Goal: Task Accomplishment & Management: Complete application form

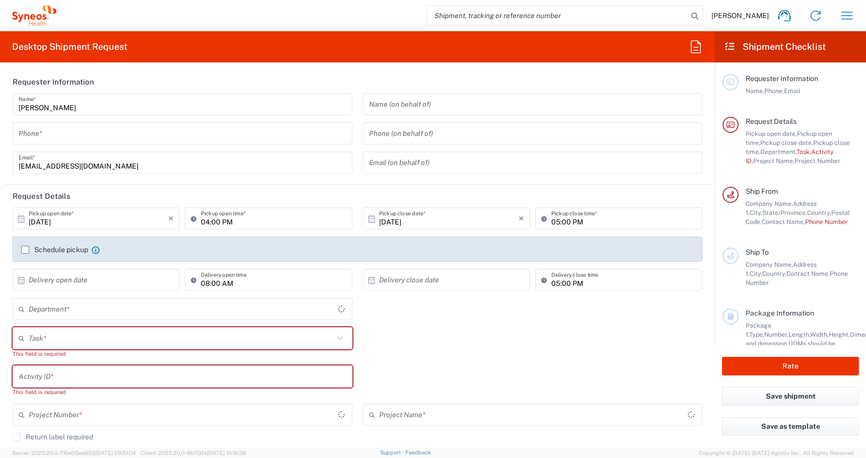
type input "[US_STATE]"
type input "4510"
type input "[GEOGRAPHIC_DATA]"
type input "Syneos Health, LLC-[GEOGRAPHIC_DATA] [GEOGRAPHIC_DATA] [GEOGRAPHIC_DATA]"
click at [99, 134] on input "tel" at bounding box center [183, 134] width 328 height 18
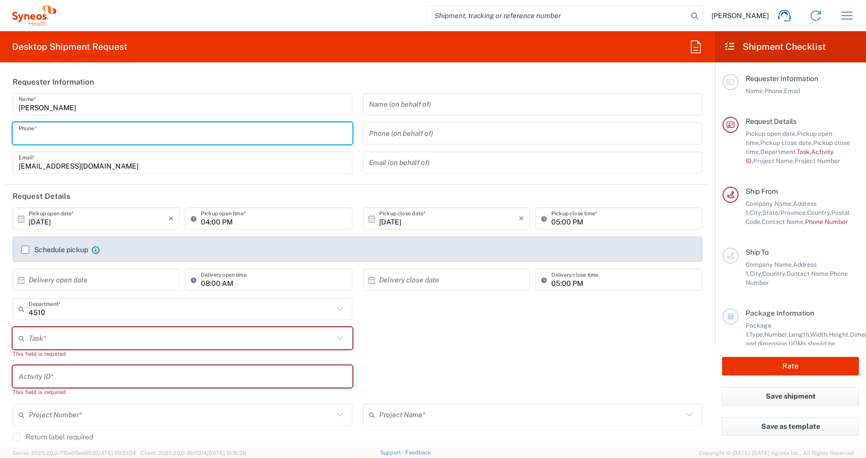
click at [99, 134] on input "tel" at bounding box center [183, 134] width 328 height 18
paste input "+1 919-379-0262"
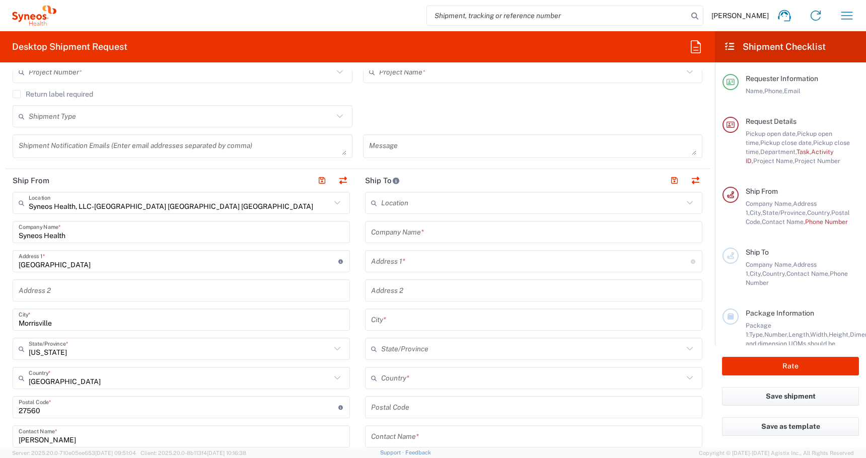
scroll to position [249, 0]
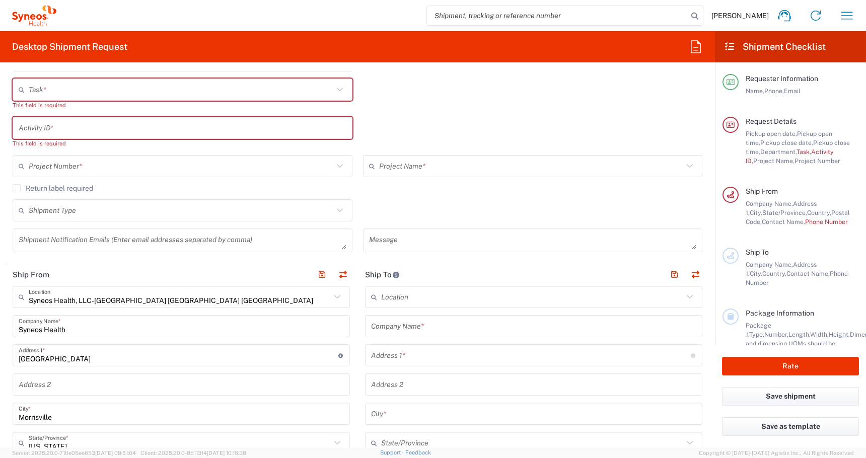
type input "+1 919-379-0262"
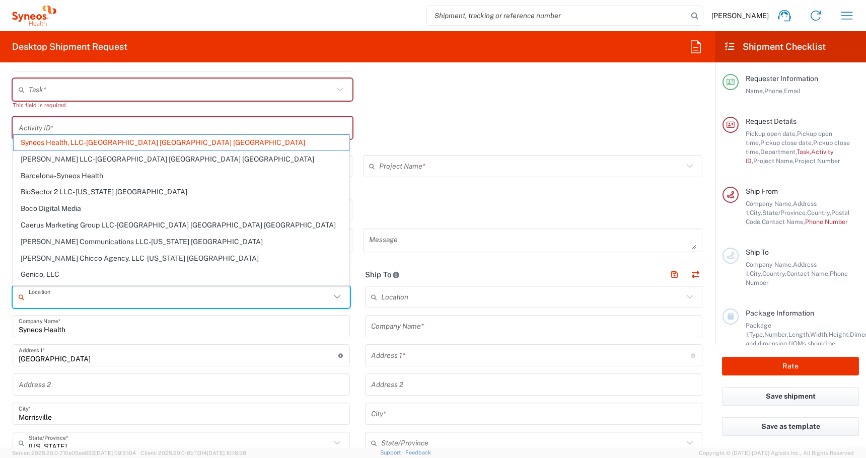
click at [182, 297] on input "text" at bounding box center [180, 297] width 302 height 18
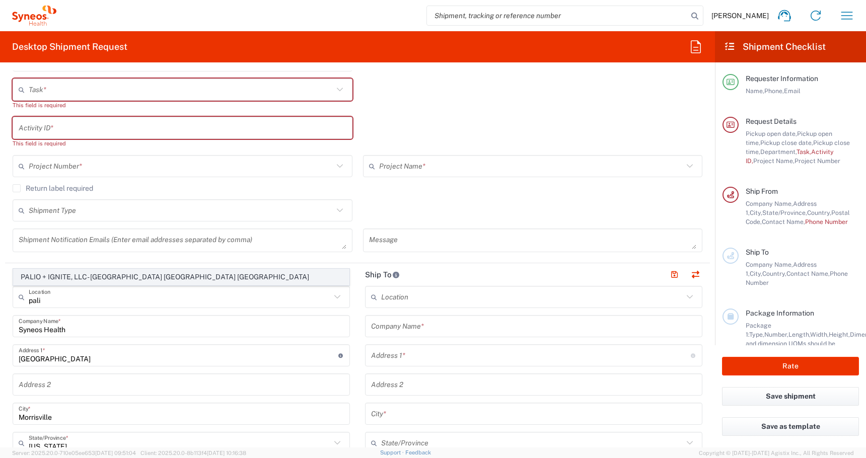
click at [48, 273] on span "PALIO + IGNITE, LLC- Westerville OH US" at bounding box center [181, 277] width 335 height 16
type input "PALIO + IGNITE, LLC- Westerville OH US"
type input "PALIO + IGNITE, LLC"
type input "500 Olde Worthington Road"
type input "Westerville"
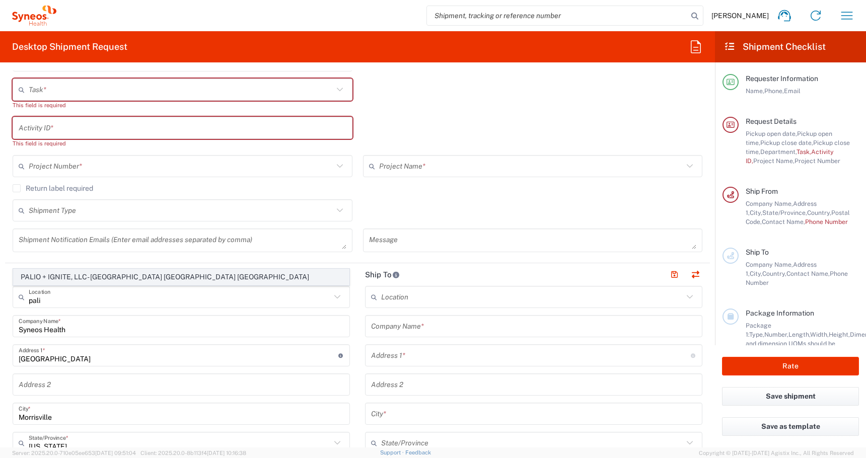
type input "Ohio"
type input "43082"
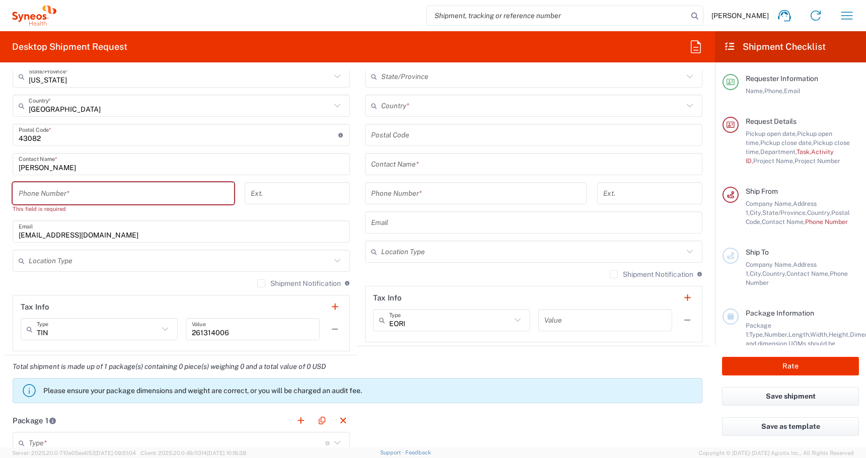
scroll to position [555, 0]
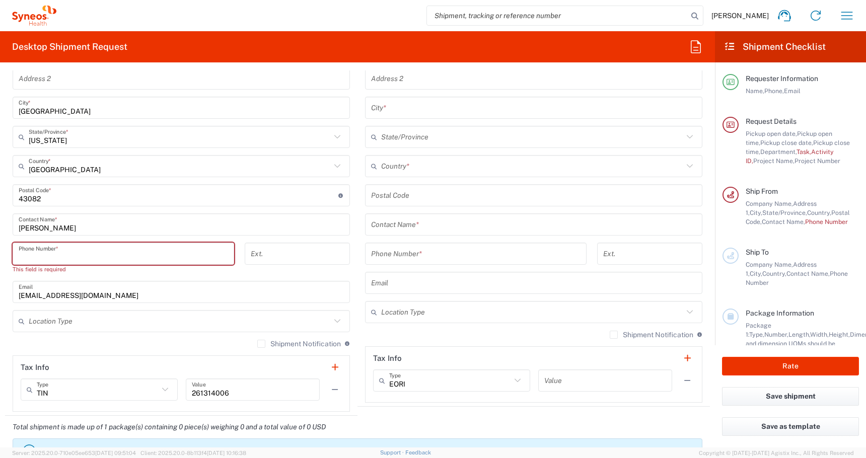
click at [37, 253] on input "tel" at bounding box center [123, 254] width 209 height 18
paste input "+1 919-379-0262"
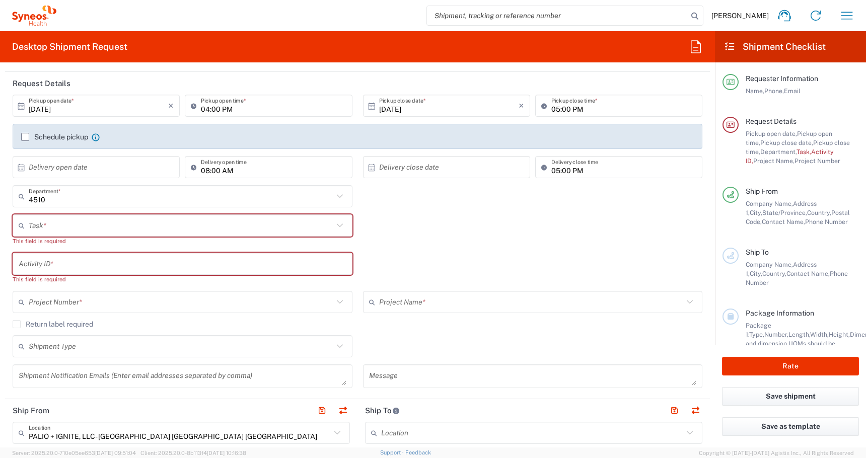
scroll to position [128, 0]
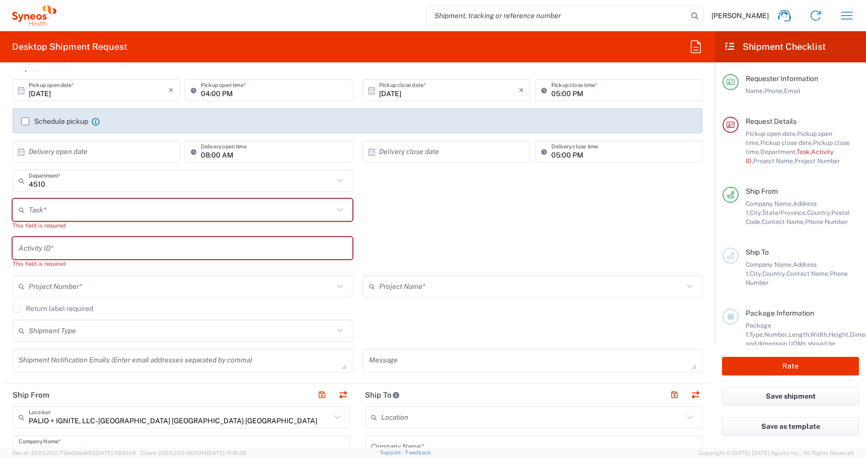
type input "+1 919-379-0262"
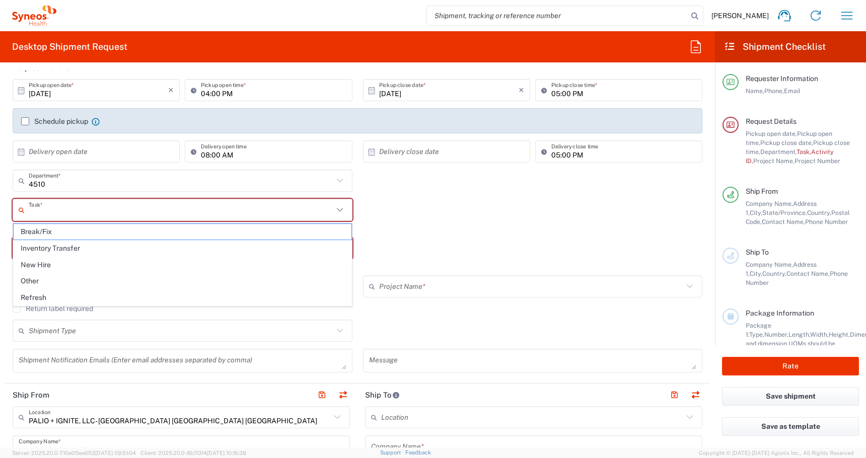
click at [41, 209] on input "text" at bounding box center [181, 210] width 304 height 18
click at [38, 264] on span "New Hire" at bounding box center [183, 265] width 338 height 16
type input "New Hire"
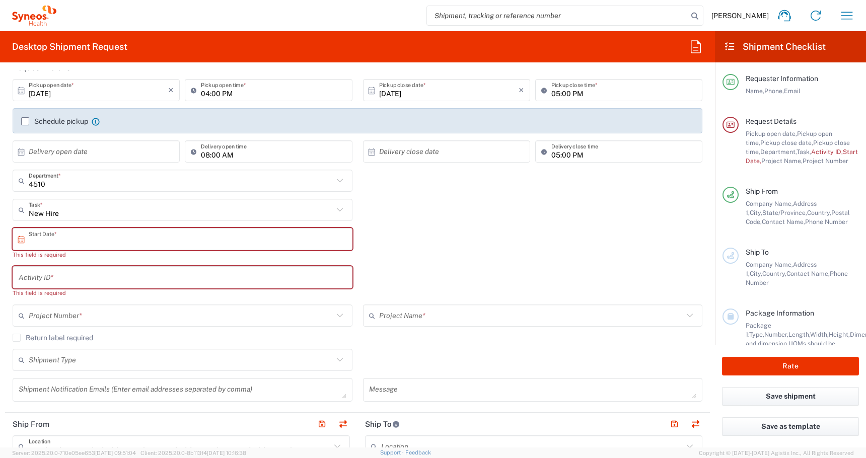
click at [58, 237] on input "text" at bounding box center [185, 240] width 312 height 18
click at [158, 292] on span "1" at bounding box center [155, 288] width 15 height 14
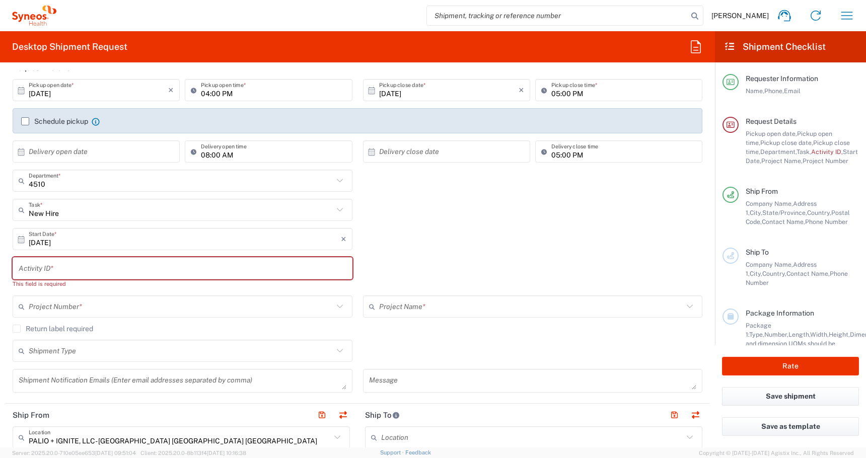
click at [79, 241] on input "09/01/2025" at bounding box center [185, 240] width 312 height 18
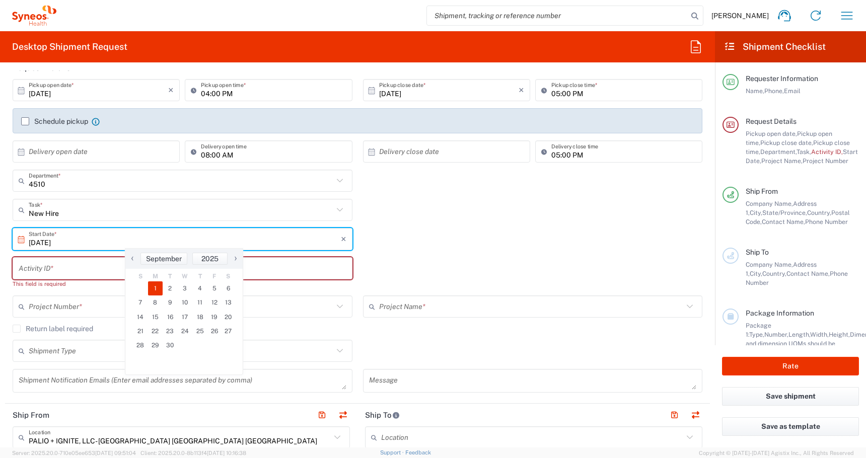
click at [235, 260] on span "›" at bounding box center [235, 258] width 15 height 12
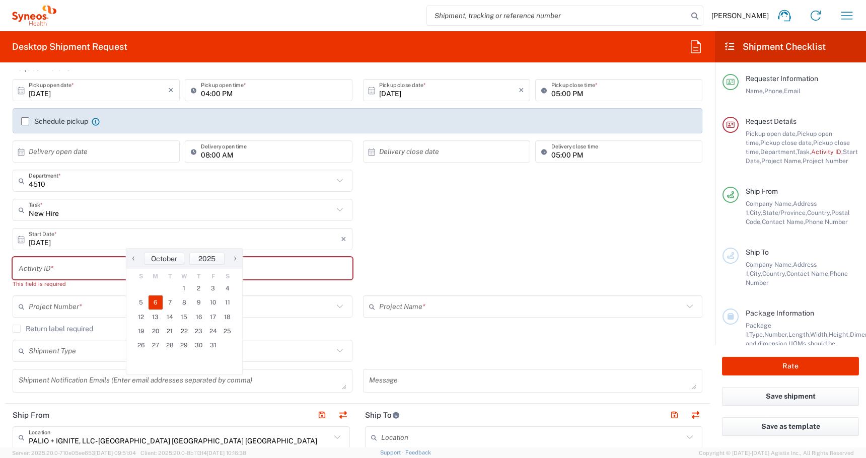
click at [153, 308] on span "6" at bounding box center [155, 302] width 15 height 14
type input "10/06/2025"
click at [70, 269] on input "text" at bounding box center [183, 269] width 328 height 18
paste input "SCTASK2719387"
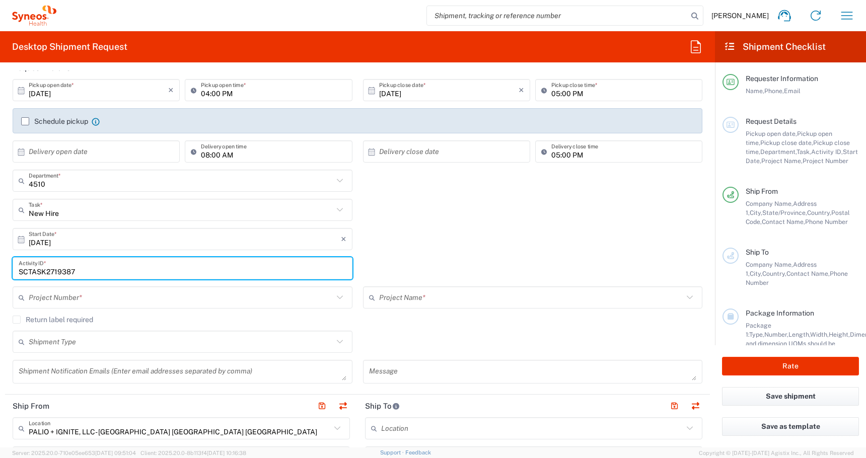
type input "SCTASK2719387"
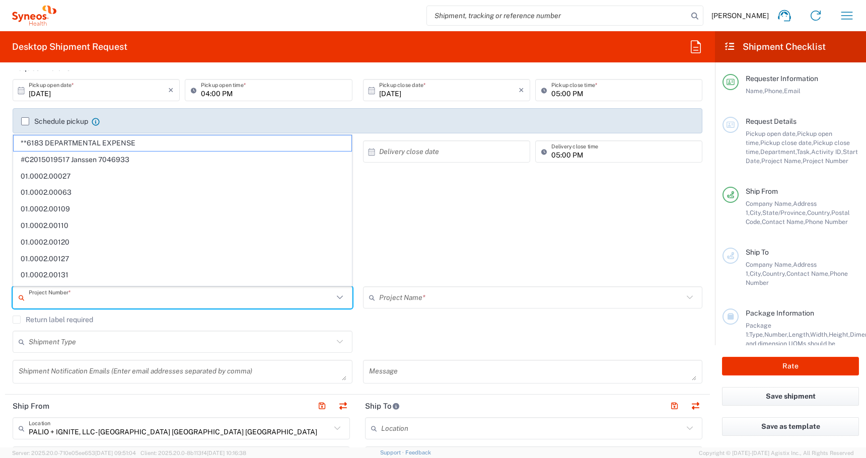
click at [86, 301] on input "text" at bounding box center [181, 298] width 304 height 18
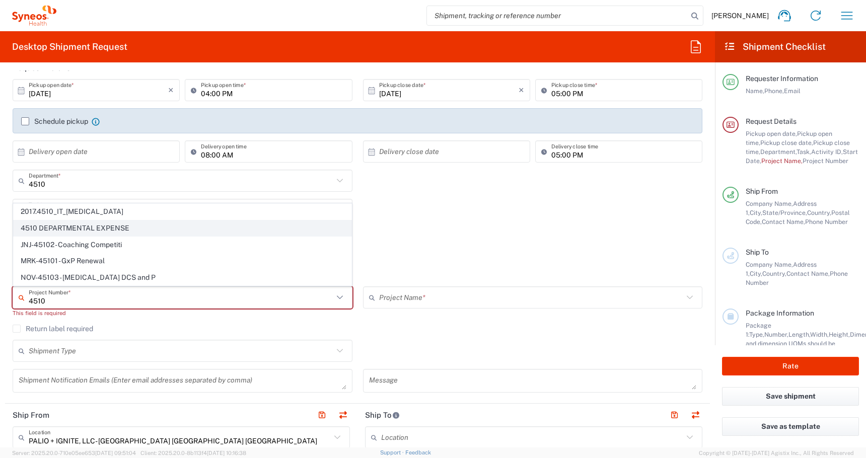
click at [41, 223] on span "4510 DEPARTMENTAL EXPENSE" at bounding box center [183, 228] width 338 height 16
type input "4510 DEPARTMENTAL EXPENSE"
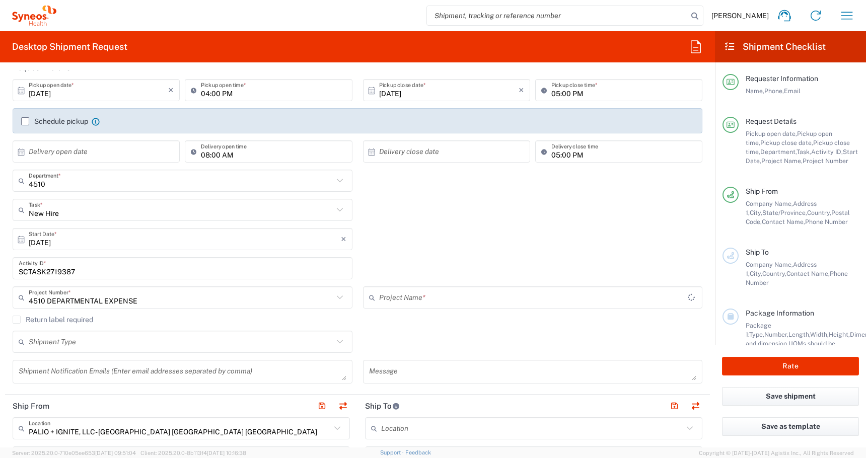
type input "4510 DEPARTMENTAL EXPENSE"
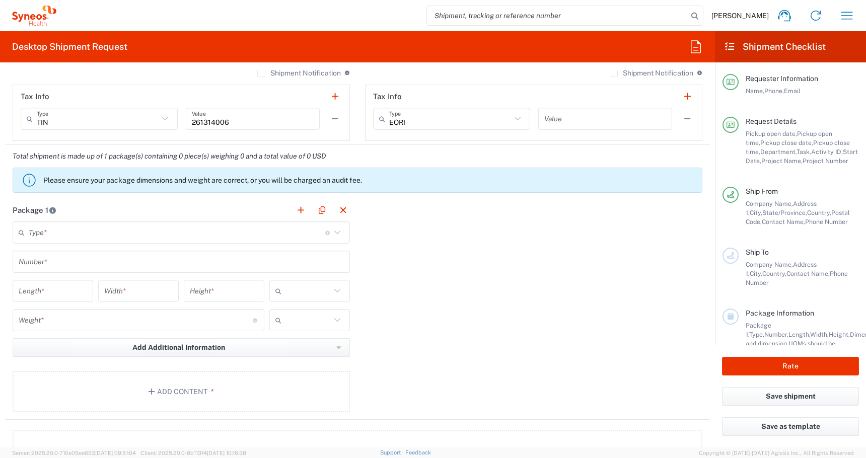
scroll to position [846, 0]
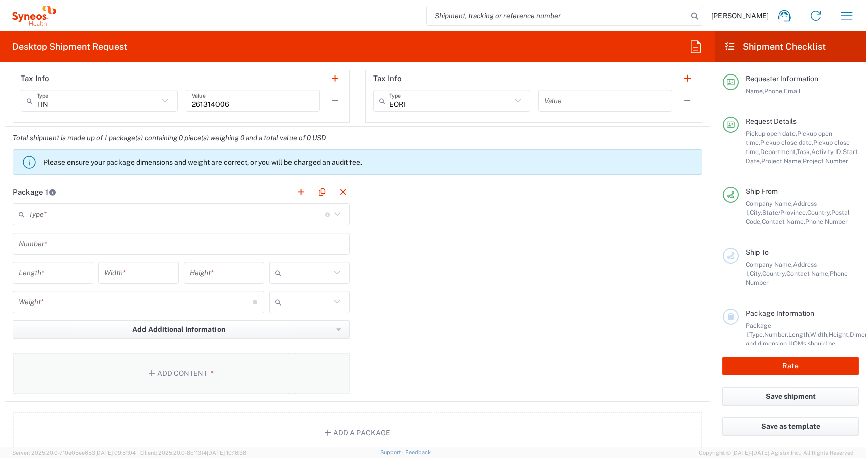
click at [91, 371] on button "Add Content *" at bounding box center [181, 373] width 337 height 41
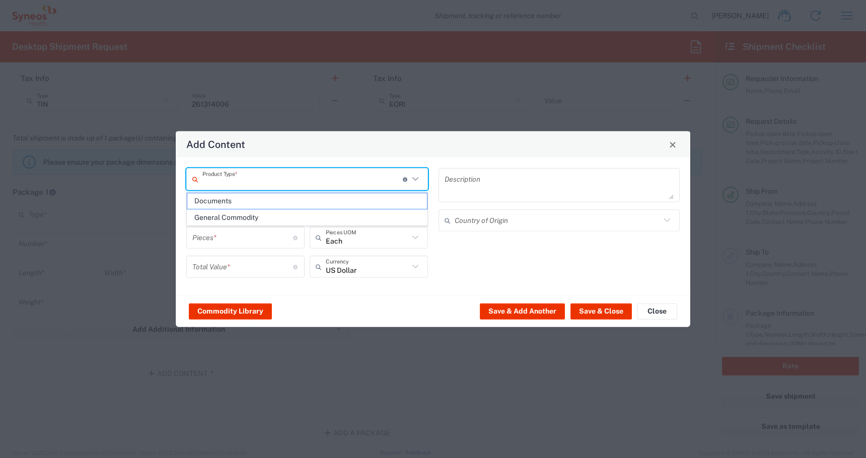
click at [254, 180] on input "text" at bounding box center [302, 179] width 200 height 18
click at [224, 215] on span "General Commodity" at bounding box center [307, 218] width 240 height 16
type input "General Commodity"
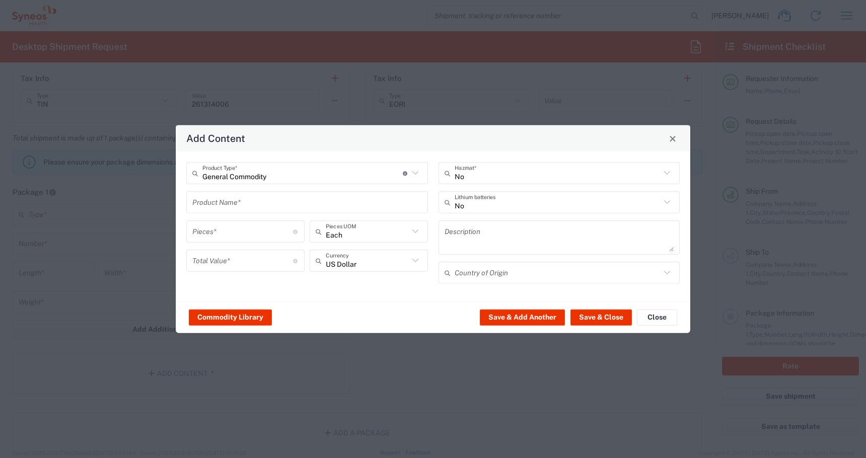
click at [212, 202] on input "text" at bounding box center [307, 202] width 230 height 18
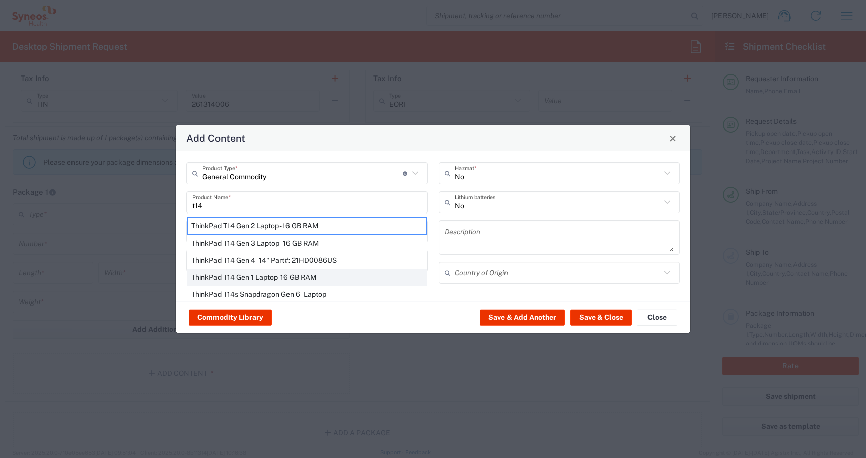
click at [235, 280] on div "ThinkPad T14 Gen 1 Laptop -16 GB RAM" at bounding box center [307, 277] width 240 height 17
type input "ThinkPad T14 Gen 1 Laptop -16 GB RAM"
type textarea "Intel Core i5-10210U- 14"- 512 GB SSD"
type input "China"
type input "Yes"
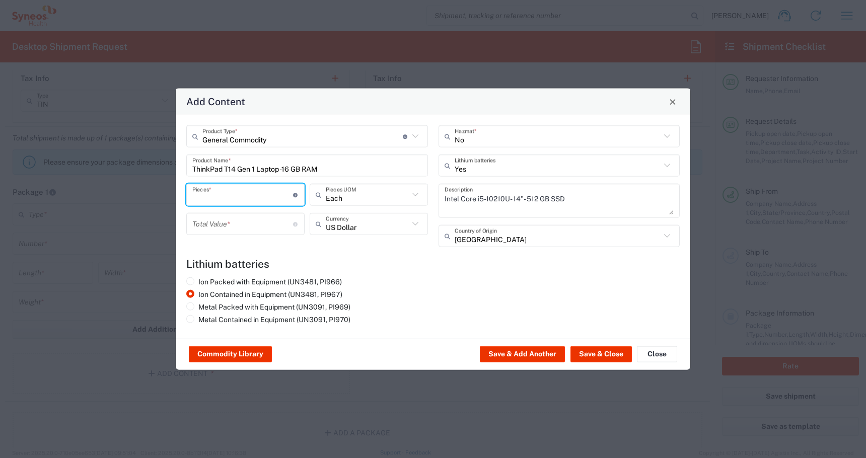
click at [223, 203] on input "number" at bounding box center [242, 195] width 101 height 18
type input "1"
click at [239, 228] on input "number" at bounding box center [242, 224] width 101 height 18
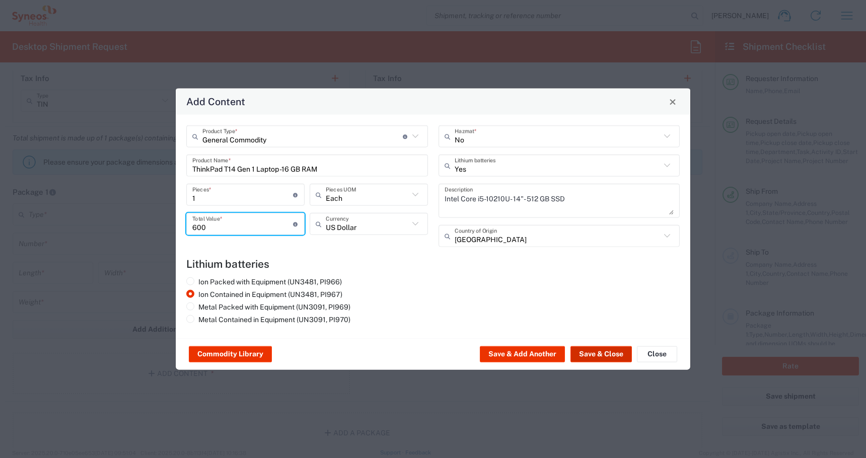
type input "600"
click at [609, 358] on button "Save & Close" at bounding box center [600, 354] width 61 height 16
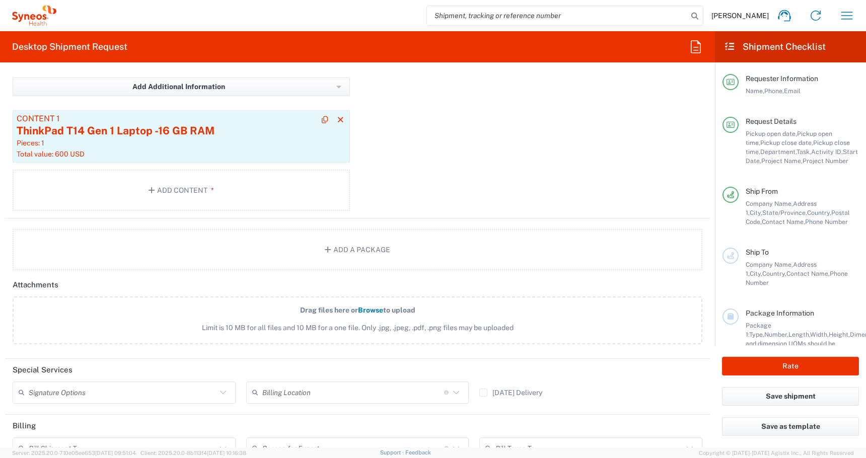
scroll to position [1205, 0]
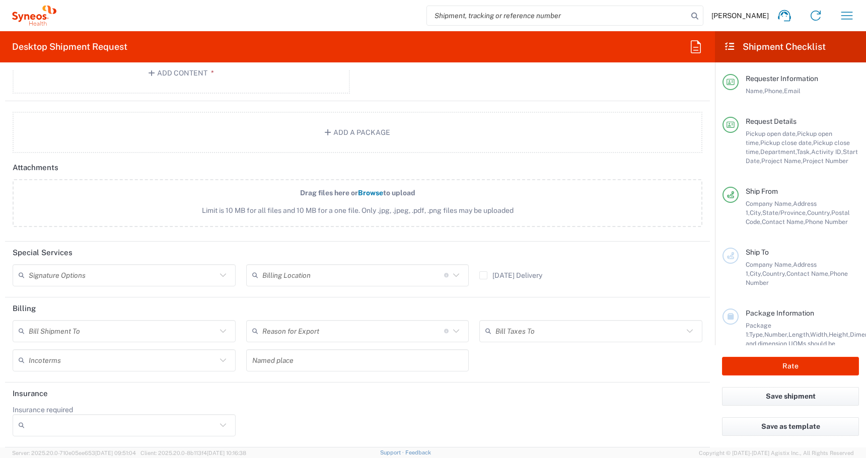
click at [44, 282] on input "text" at bounding box center [123, 275] width 188 height 18
click at [38, 296] on span "Adult Signature Required" at bounding box center [124, 297] width 221 height 16
type input "Adult Signature Required"
click at [35, 428] on input "Insurance required" at bounding box center [123, 425] width 188 height 16
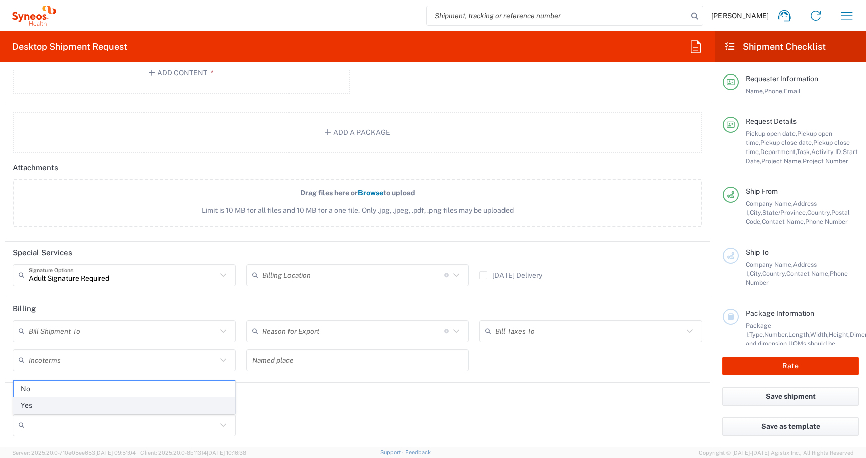
click at [29, 405] on span "Yes" at bounding box center [124, 406] width 221 height 16
type input "Yes"
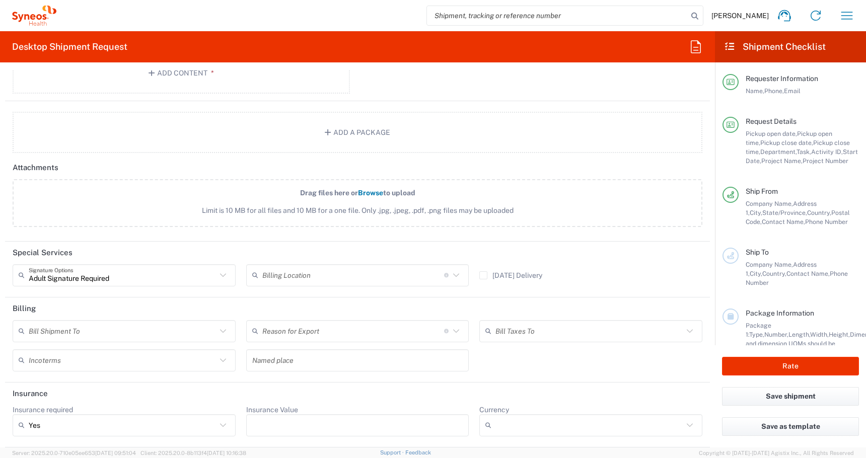
click at [318, 421] on input "Insurance Value" at bounding box center [357, 425] width 211 height 16
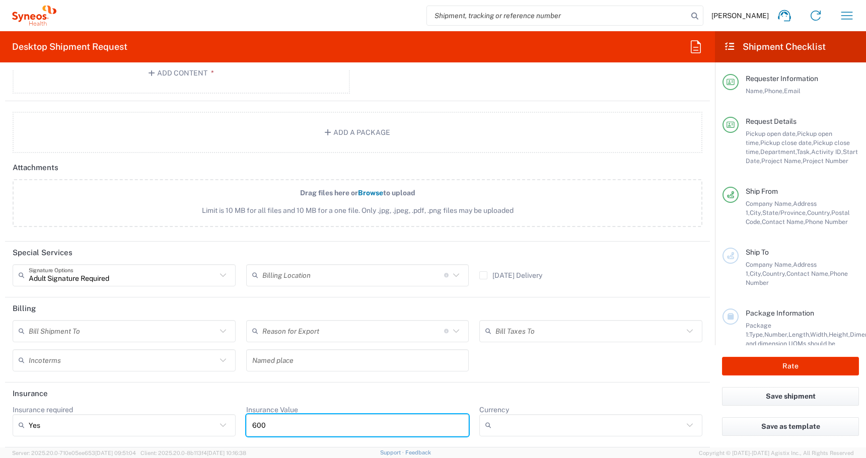
type input "600"
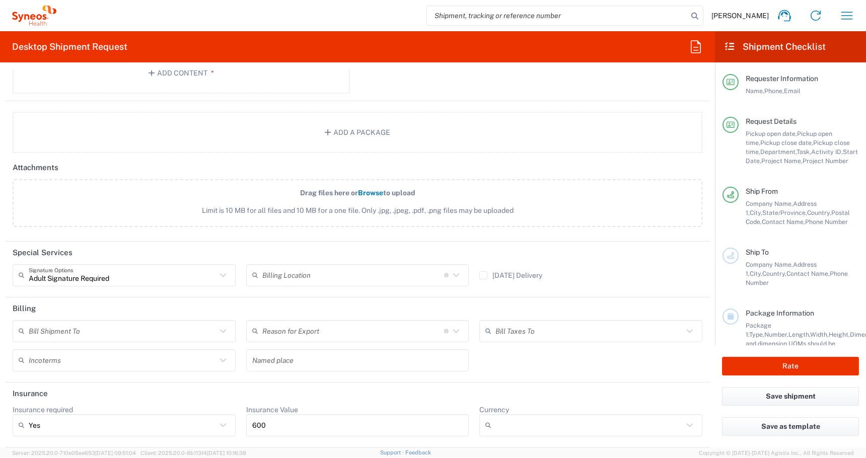
click at [513, 415] on div at bounding box center [590, 425] width 223 height 22
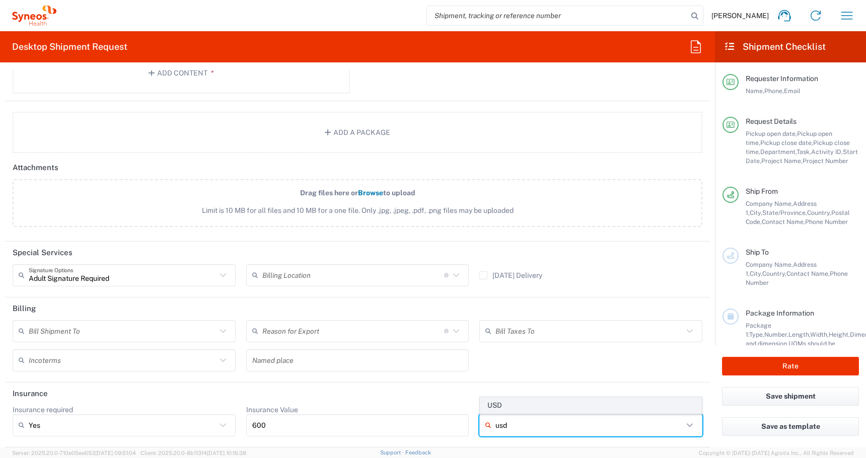
click at [495, 405] on span "USD" at bounding box center [590, 406] width 221 height 16
type input "USD"
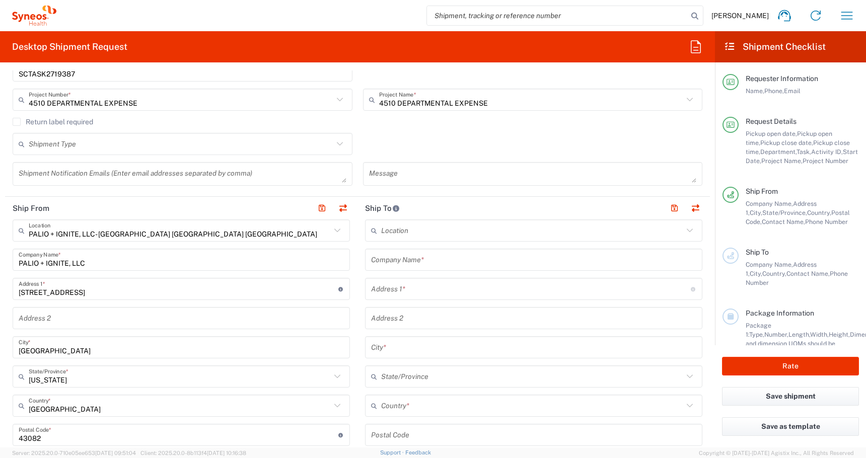
scroll to position [327, 0]
click at [399, 263] on input "text" at bounding box center [533, 259] width 325 height 18
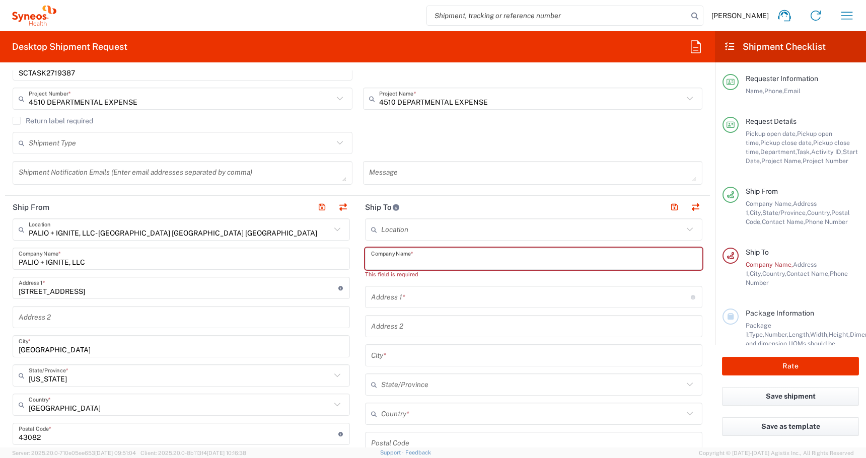
click at [381, 266] on input "text" at bounding box center [533, 259] width 325 height 18
paste input "Chandracumar, Roma"
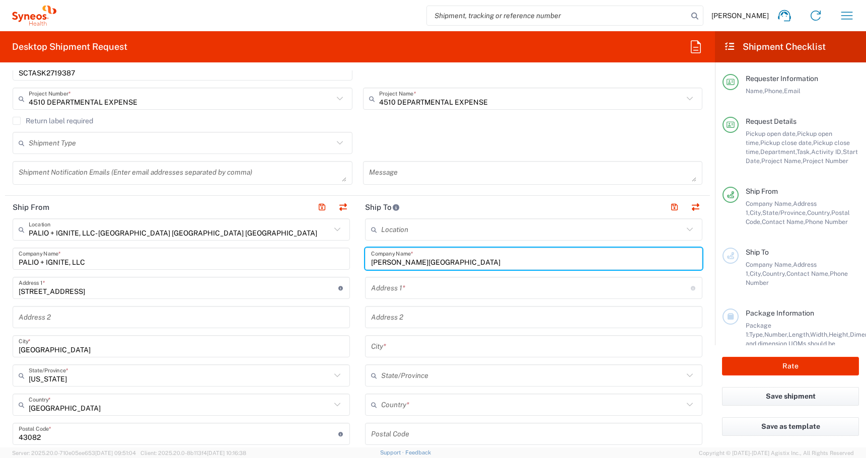
type input "Chandracumar, Roma"
click at [384, 290] on input "text" at bounding box center [531, 288] width 320 height 18
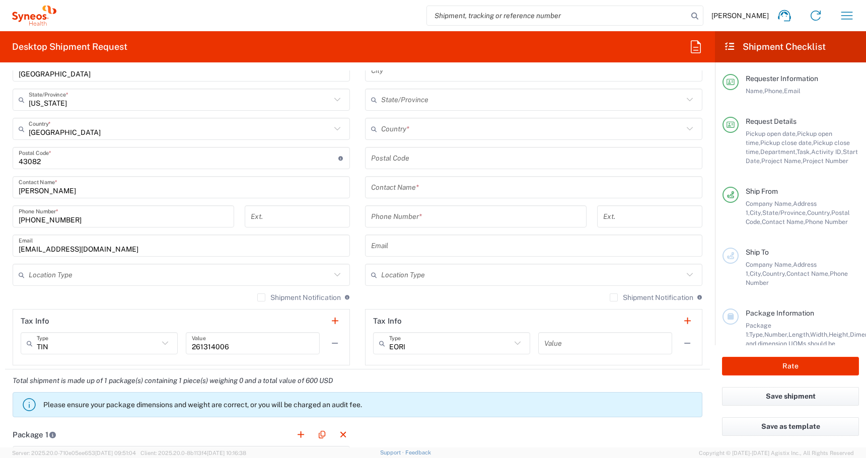
scroll to position [605, 0]
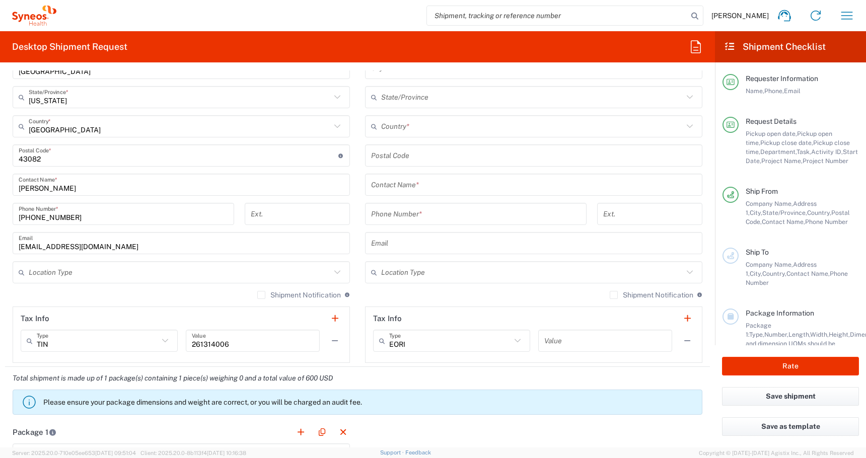
click at [385, 189] on input "text" at bounding box center [533, 185] width 325 height 18
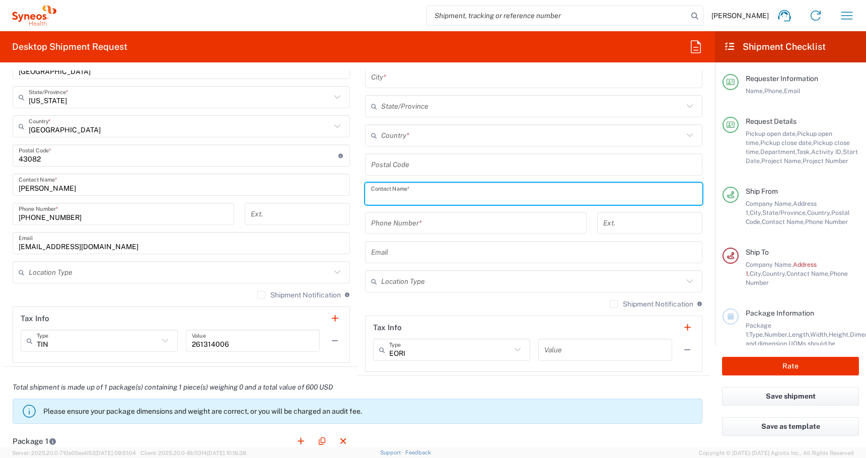
paste input "Chandracumar, Roma"
type input "Chandracumar, Roma"
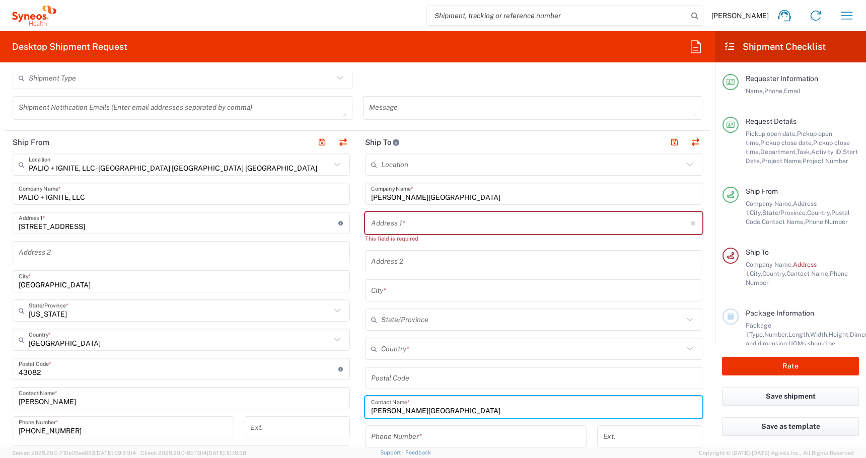
scroll to position [392, 0]
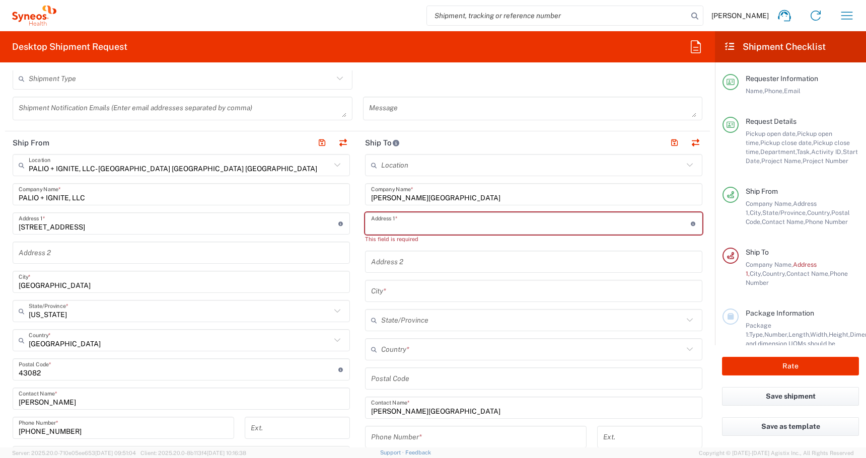
click at [376, 228] on input "text" at bounding box center [531, 224] width 320 height 18
paste input "18901 Hansen Street"
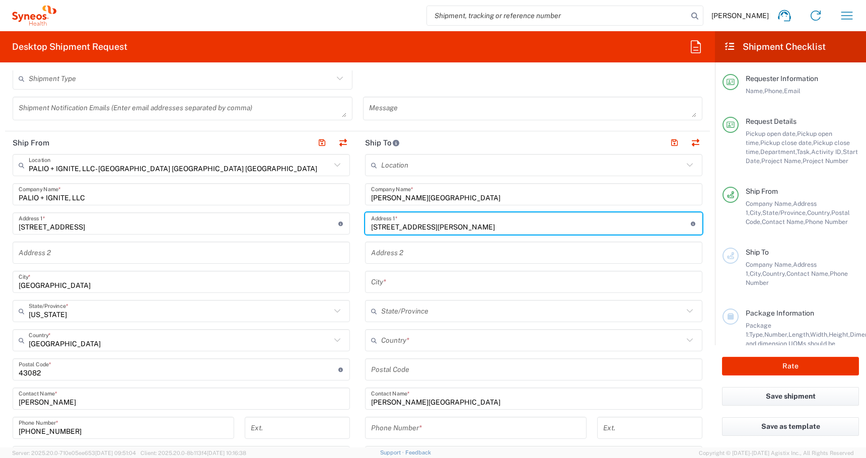
type input "18901 Hansen Street"
click at [394, 251] on input "text" at bounding box center [533, 253] width 325 height 18
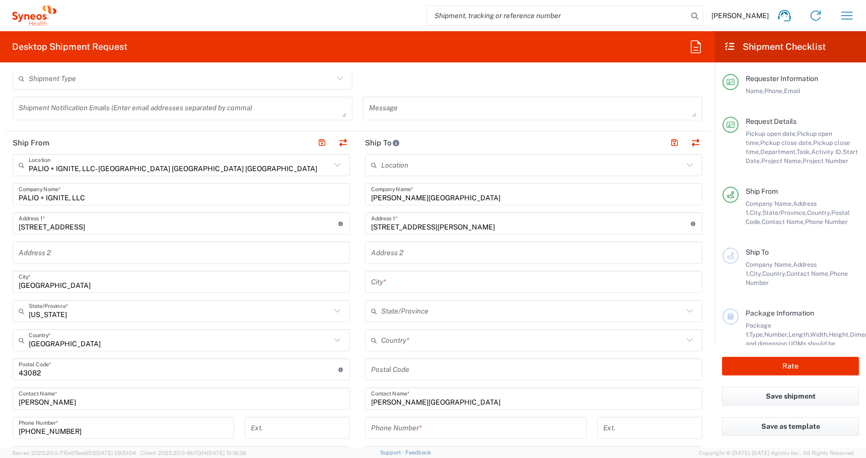
click at [376, 341] on icon at bounding box center [376, 340] width 10 height 16
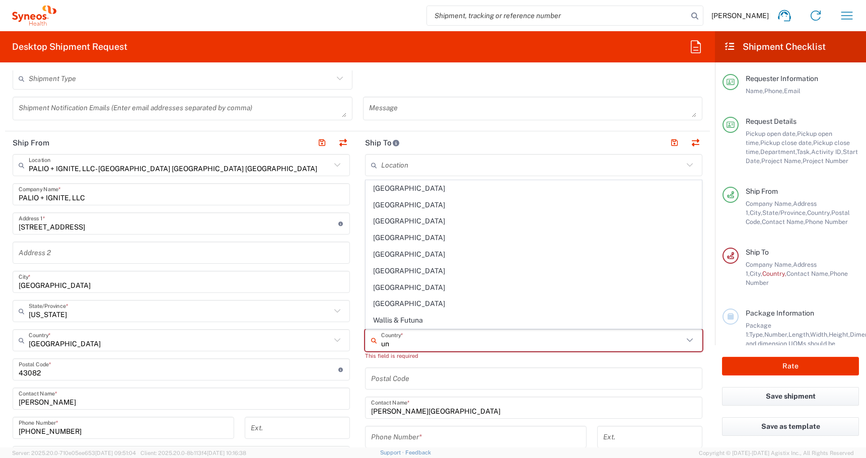
type input "u"
click at [384, 304] on span "United States" at bounding box center [533, 304] width 335 height 16
type input "United States"
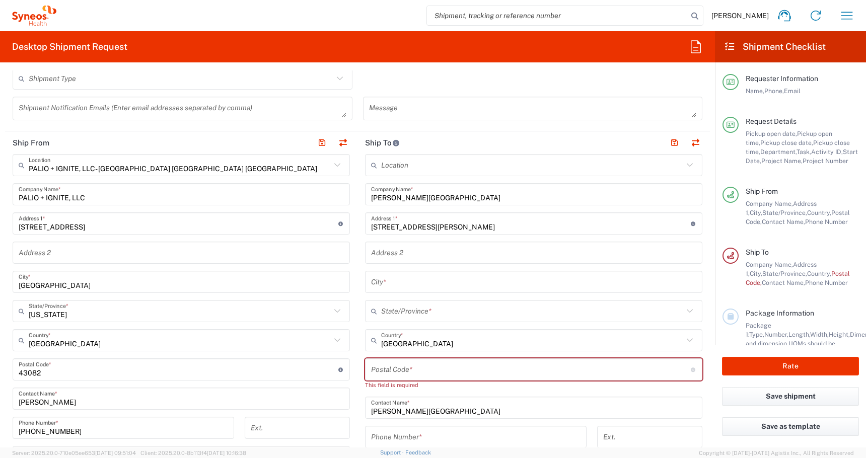
click at [389, 311] on input "text" at bounding box center [532, 311] width 302 height 18
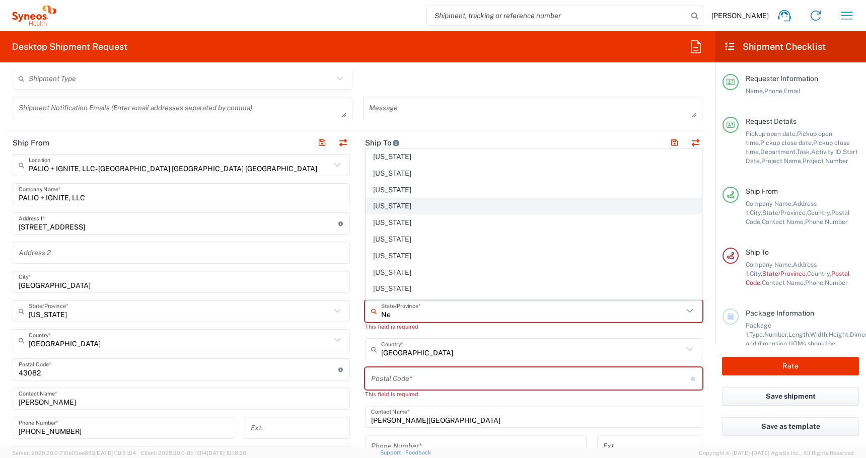
click at [391, 201] on span "Nebraska" at bounding box center [533, 206] width 335 height 16
type input "Nebraska"
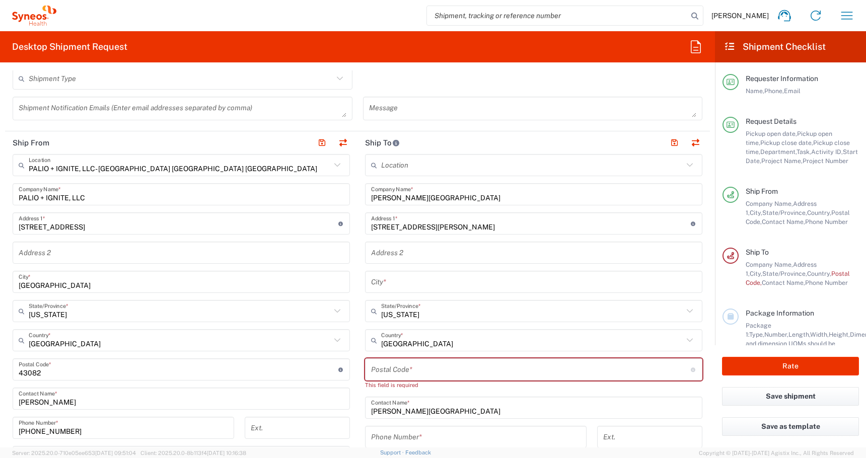
click at [386, 278] on input "text" at bounding box center [533, 282] width 325 height 18
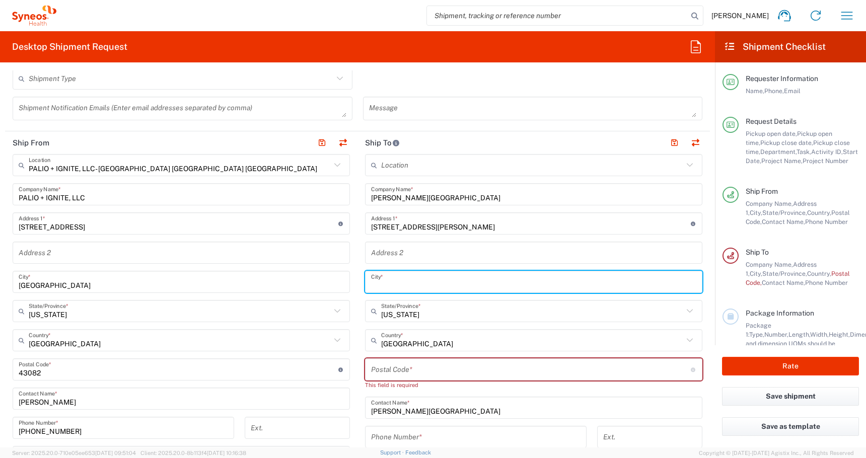
paste input "Omaha"
type input "Omaha"
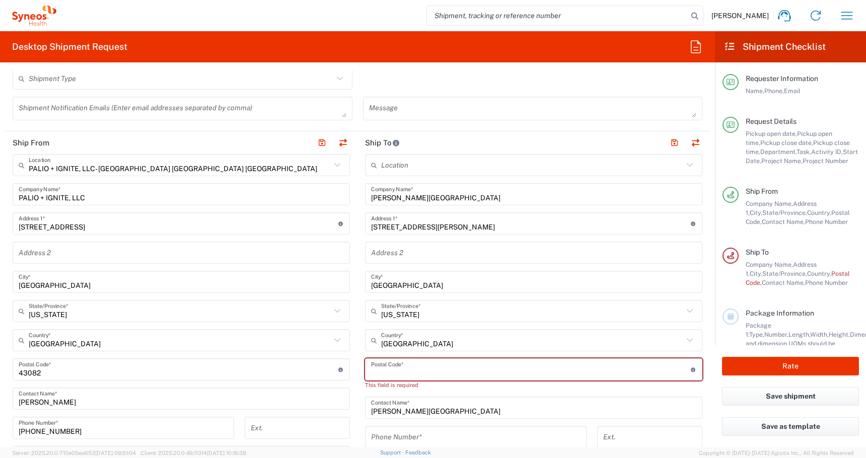
click at [381, 367] on input "undefined" at bounding box center [531, 370] width 320 height 18
paste input "68130"
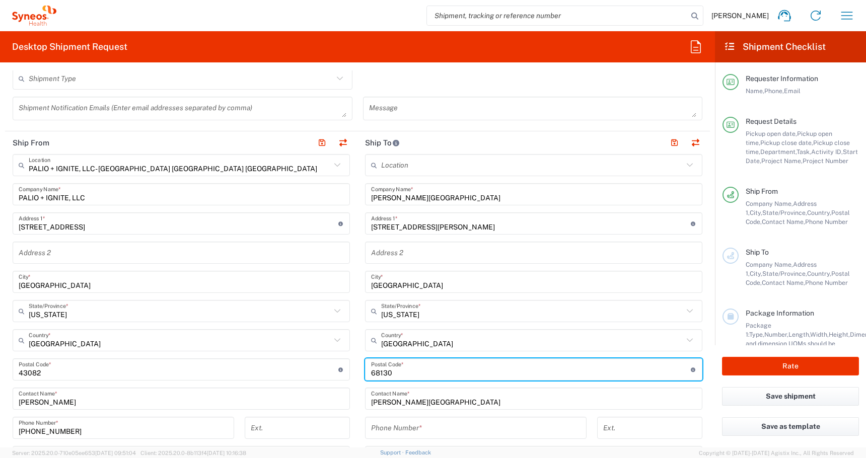
type input "68130"
click at [398, 424] on input "tel" at bounding box center [475, 428] width 209 height 18
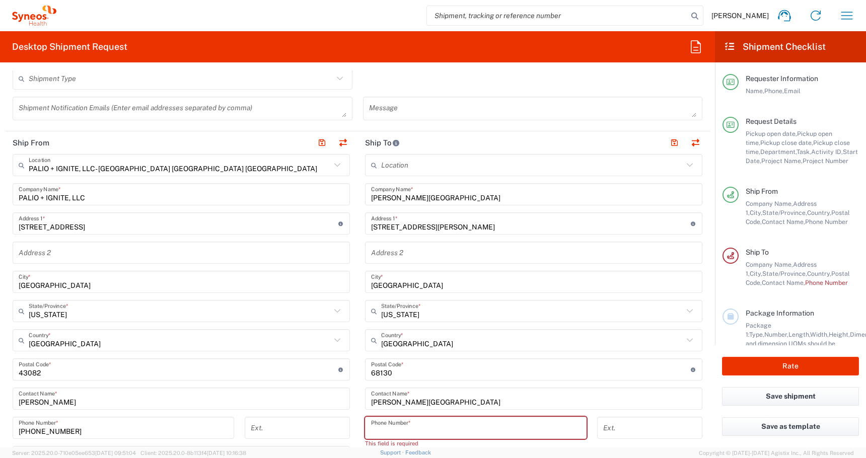
click at [380, 426] on input "tel" at bounding box center [475, 428] width 209 height 18
paste input "+1 (617) 3727917"
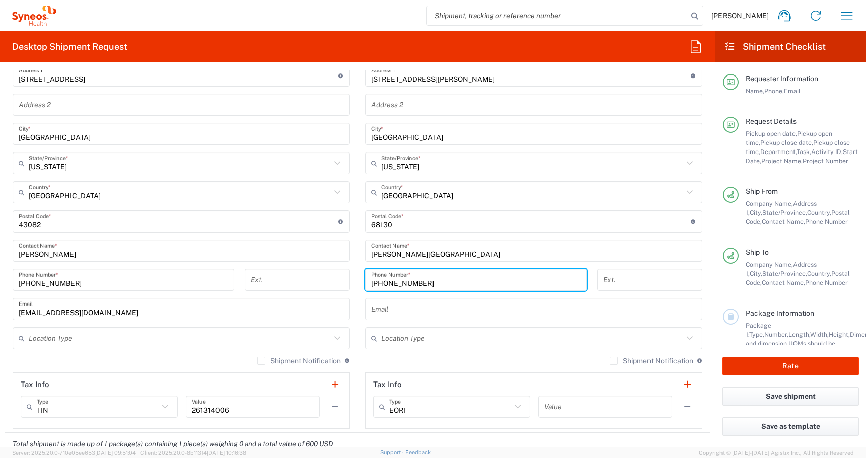
scroll to position [542, 0]
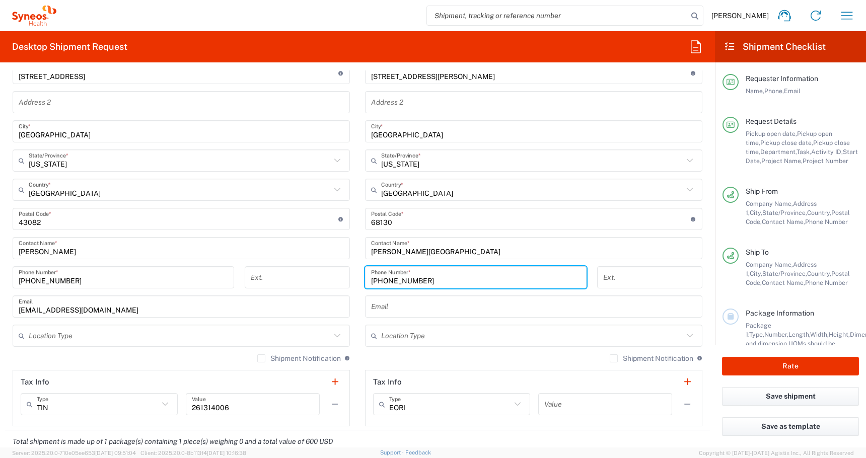
type input "+1 (617) 3727917"
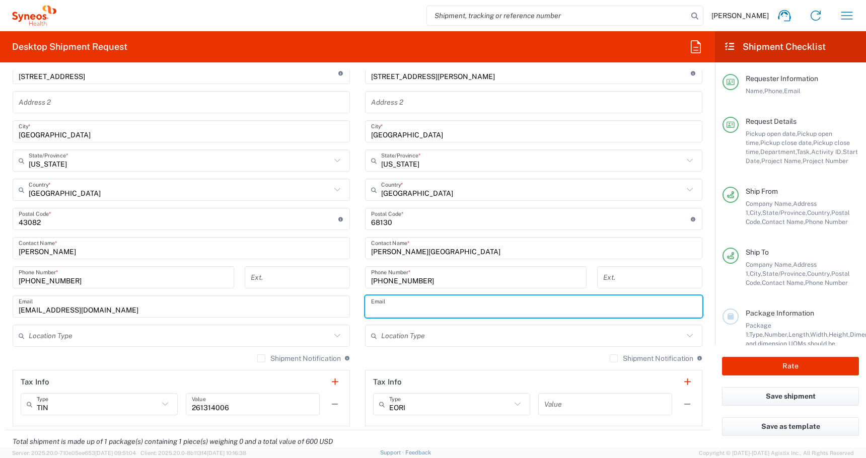
click at [380, 307] on input "text" at bounding box center [533, 307] width 325 height 18
click at [396, 313] on input "text" at bounding box center [533, 307] width 325 height 18
click at [385, 304] on input "text" at bounding box center [533, 307] width 325 height 18
paste input "roma.chandracumar@gmail.com"
type input "roma.chandracumar@gmail.com"
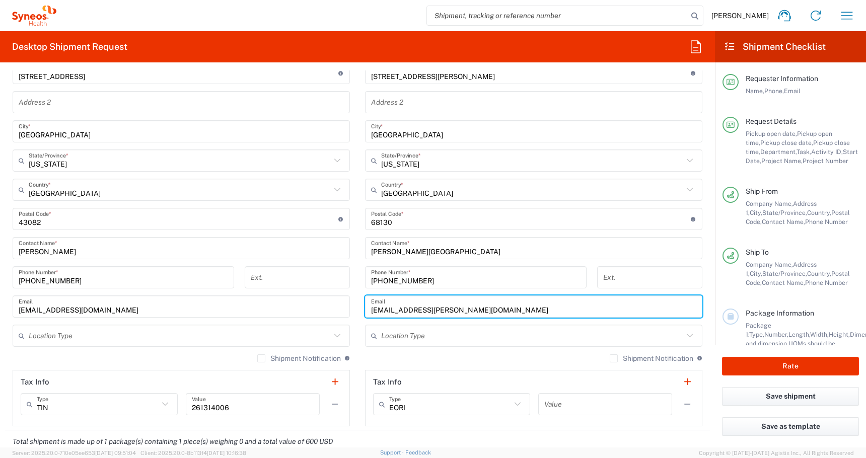
click at [393, 343] on input "text" at bounding box center [532, 336] width 302 height 18
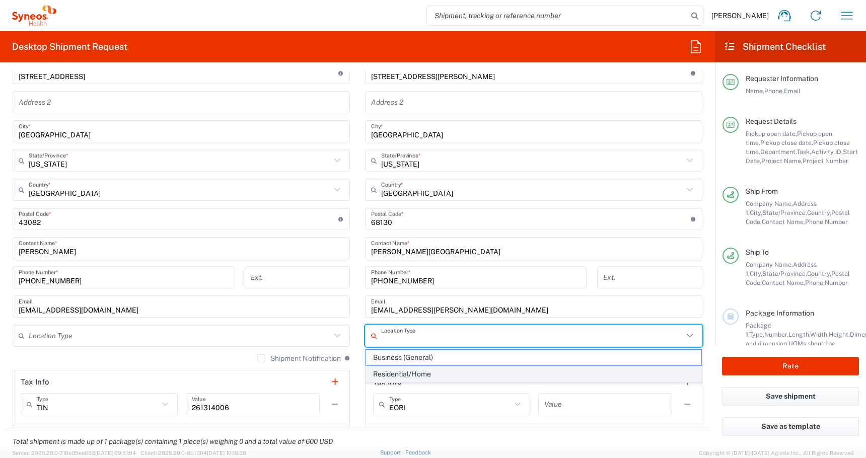
click at [396, 378] on span "Residential/Home" at bounding box center [533, 374] width 335 height 16
type input "Residential/Home"
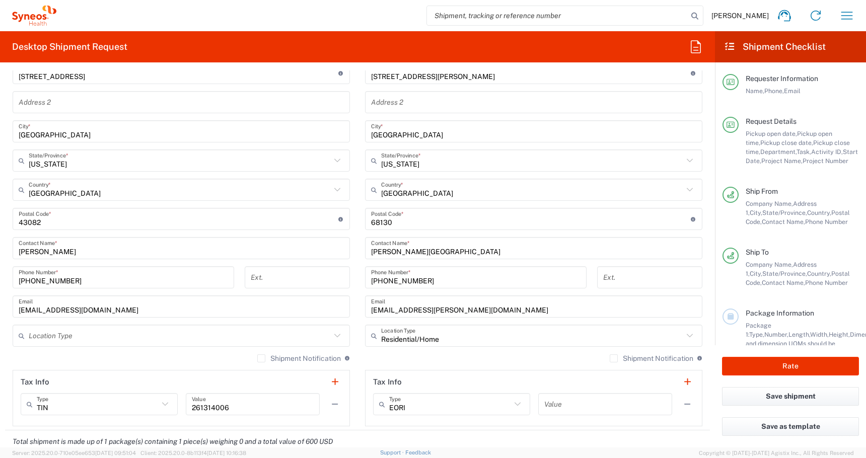
click at [102, 337] on input "text" at bounding box center [180, 336] width 302 height 18
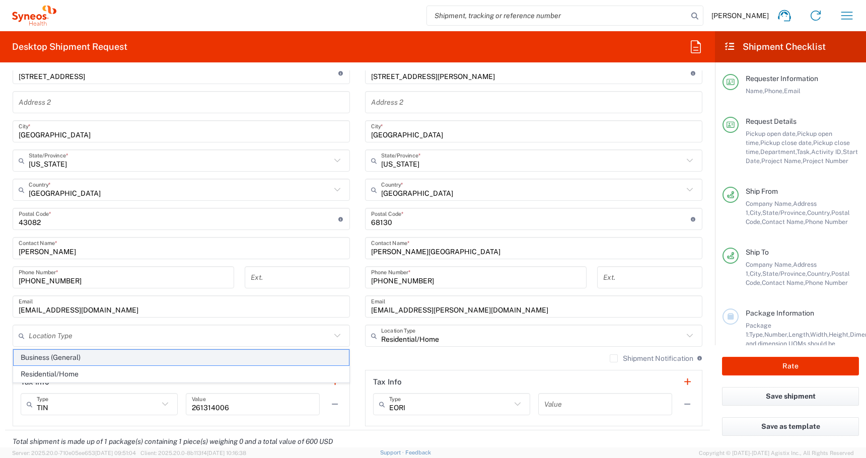
click at [84, 358] on span "Business (General)" at bounding box center [181, 358] width 335 height 16
type input "Business (General)"
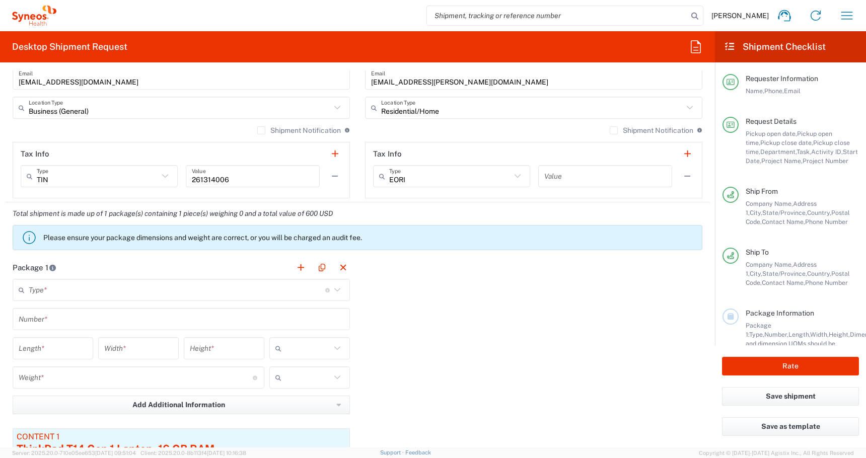
scroll to position [804, 0]
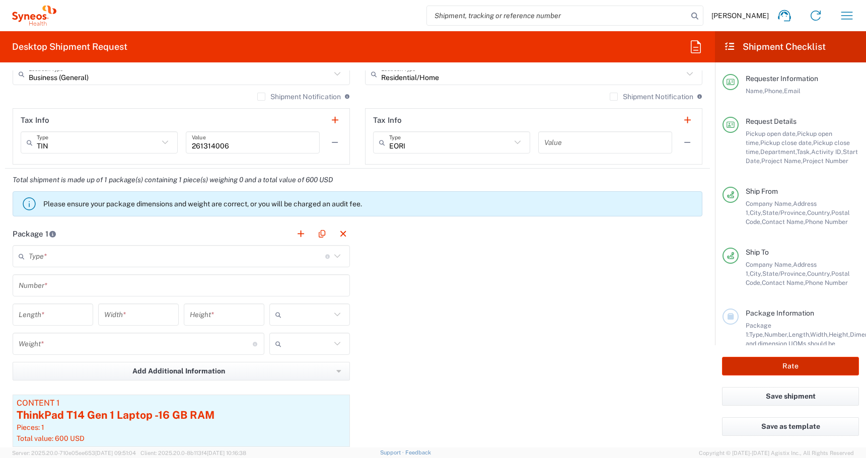
click at [757, 365] on button "Rate" at bounding box center [790, 366] width 137 height 19
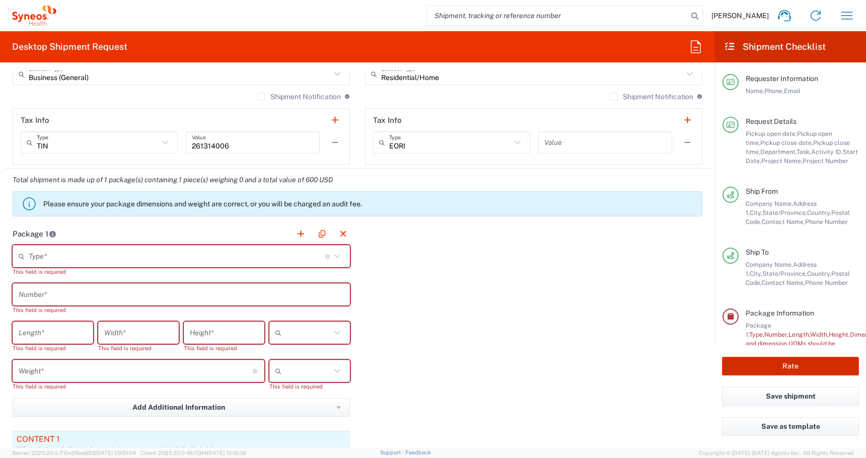
type input "4510 DEPARTMENTAL EXPENSE"
click at [39, 260] on input "text" at bounding box center [177, 257] width 296 height 18
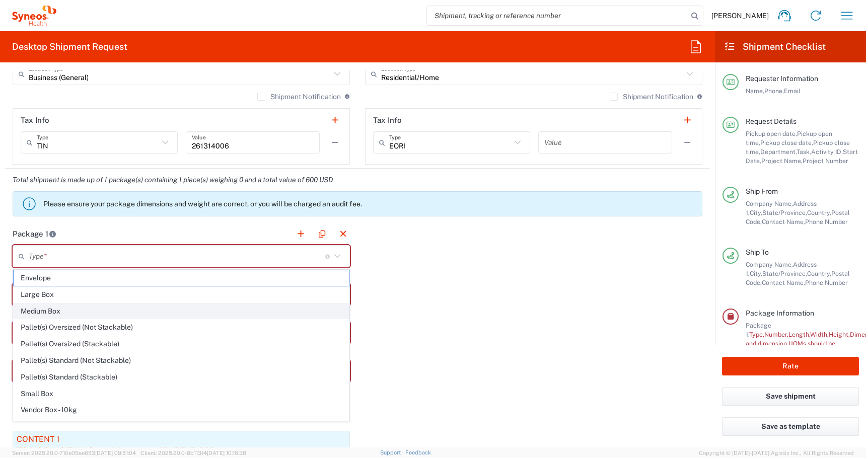
click at [35, 309] on span "Medium Box" at bounding box center [181, 311] width 335 height 16
type input "Medium Box"
type input "13"
type input "11.5"
type input "2.5"
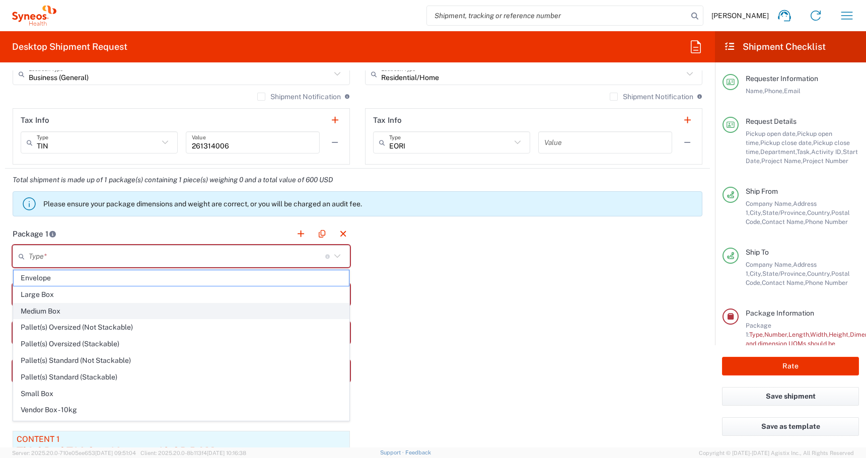
type input "in"
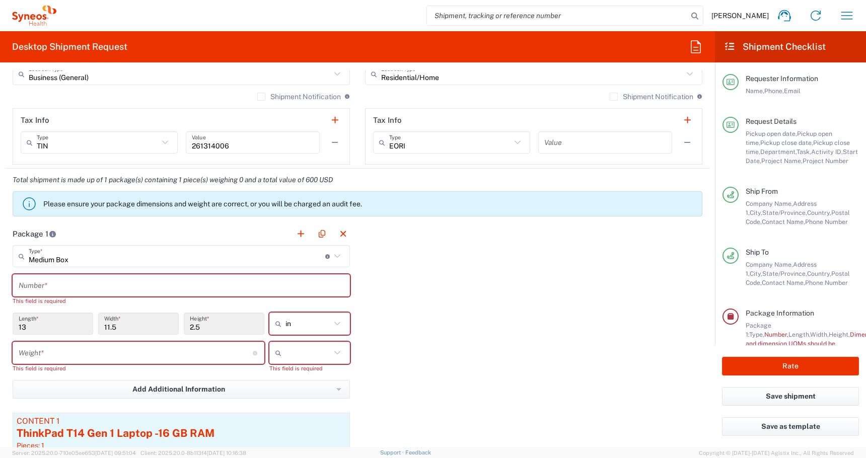
click at [39, 287] on input "text" at bounding box center [181, 286] width 325 height 18
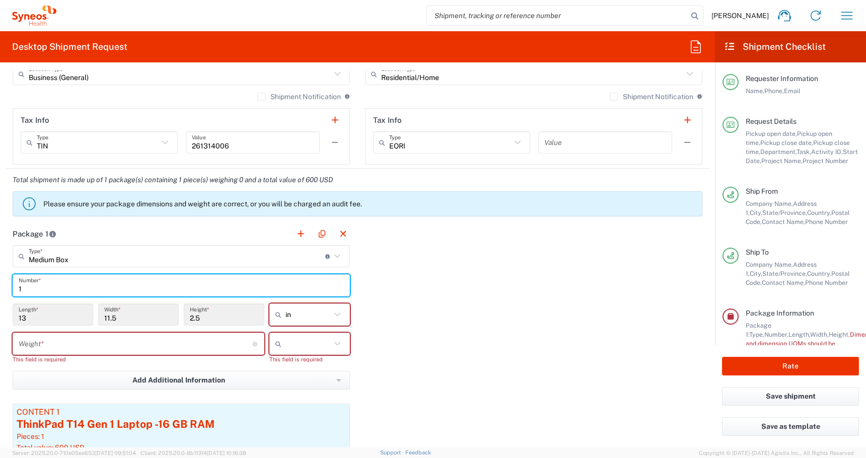
type input "1"
click at [53, 342] on input "number" at bounding box center [136, 344] width 234 height 18
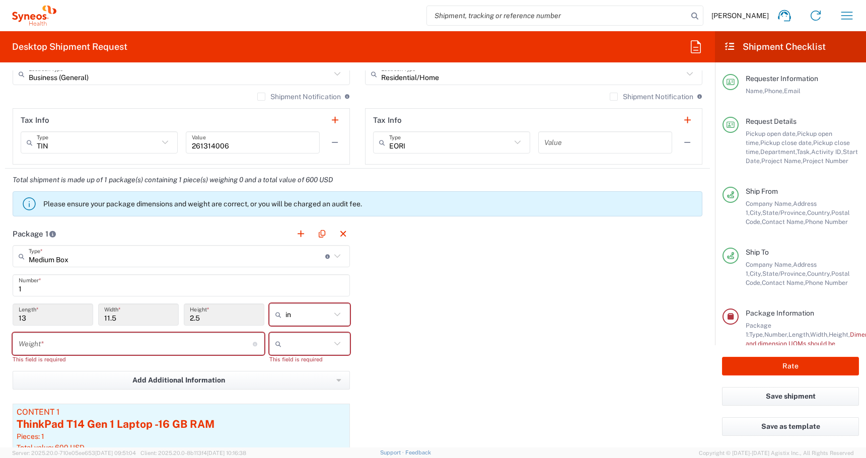
click at [310, 324] on div "in" at bounding box center [309, 314] width 81 height 22
click at [283, 335] on span "in" at bounding box center [309, 337] width 79 height 16
click at [156, 342] on input "number" at bounding box center [136, 344] width 234 height 18
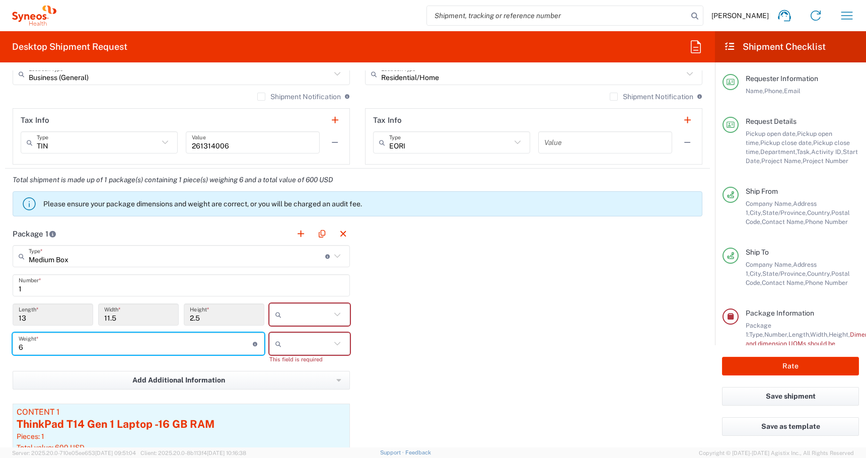
type input "6"
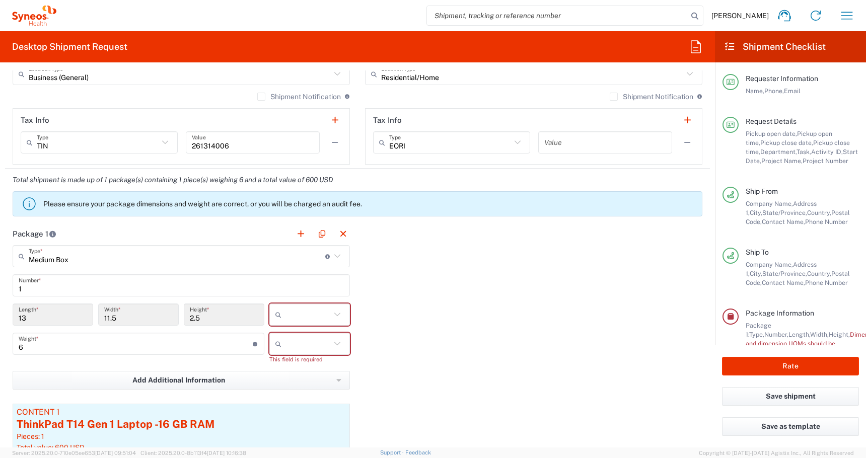
click at [343, 344] on div at bounding box center [309, 344] width 81 height 22
click at [292, 389] on span "lbs" at bounding box center [309, 382] width 79 height 16
type input "lbs"
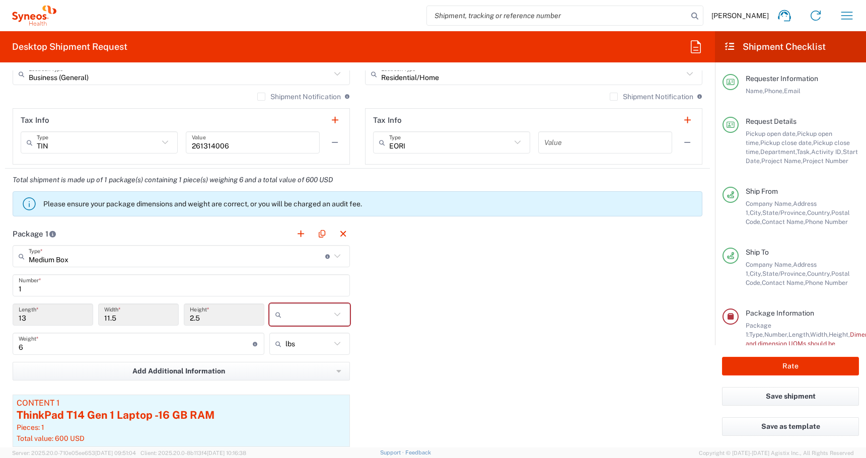
click at [384, 336] on div "Package 1 Medium Box Type * Material used to package goods Envelope Large Box M…" at bounding box center [357, 362] width 705 height 280
click at [318, 317] on input "text" at bounding box center [307, 315] width 45 height 16
click at [283, 363] on span "in" at bounding box center [309, 370] width 79 height 16
type input "in"
click at [379, 327] on div "Package 1 Medium Box Type * Material used to package goods Envelope Large Box M…" at bounding box center [357, 362] width 705 height 280
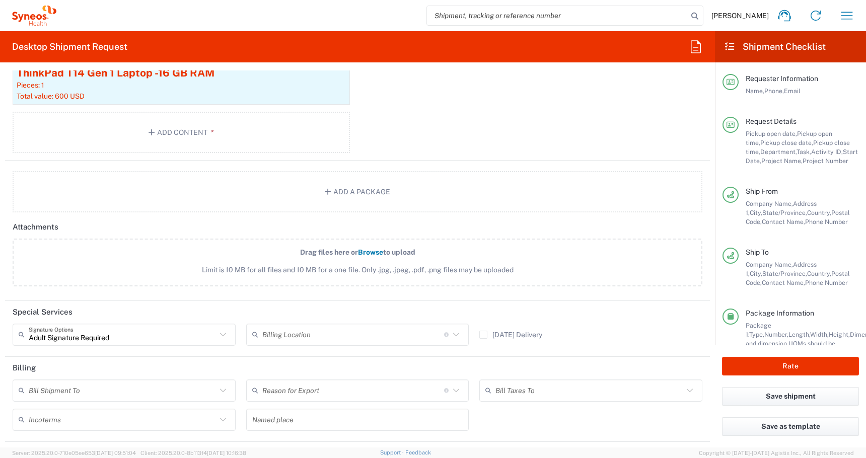
scroll to position [1162, 0]
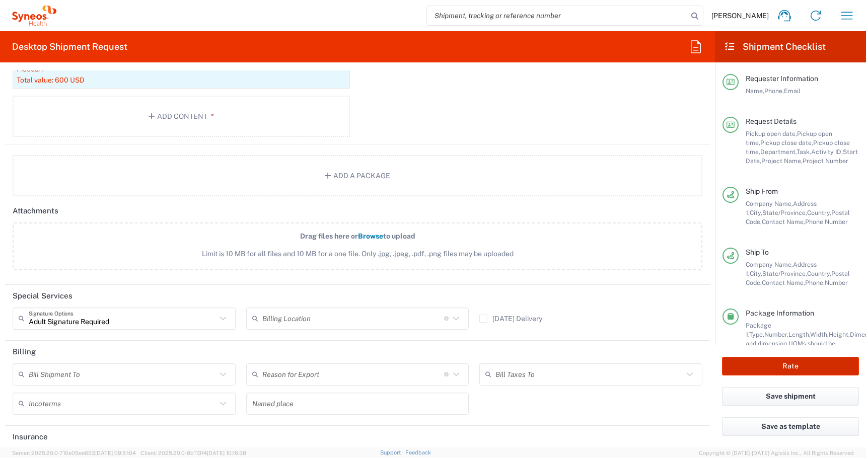
click at [748, 363] on button "Rate" at bounding box center [790, 366] width 137 height 19
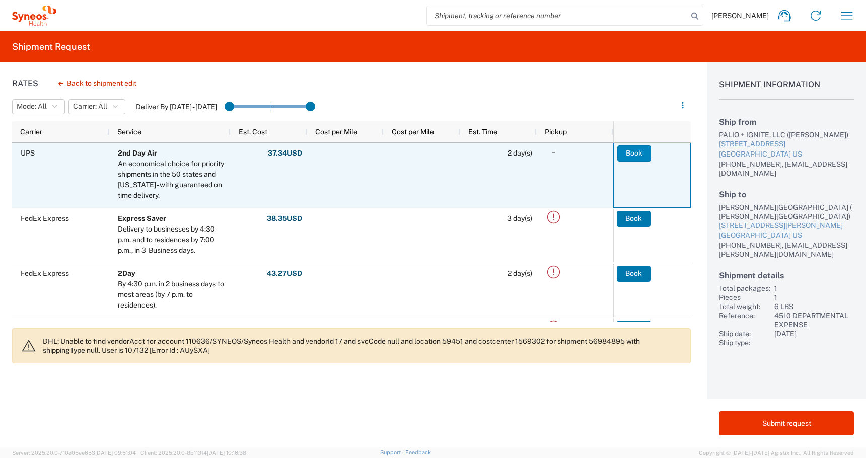
click at [631, 150] on button "Book" at bounding box center [634, 153] width 34 height 16
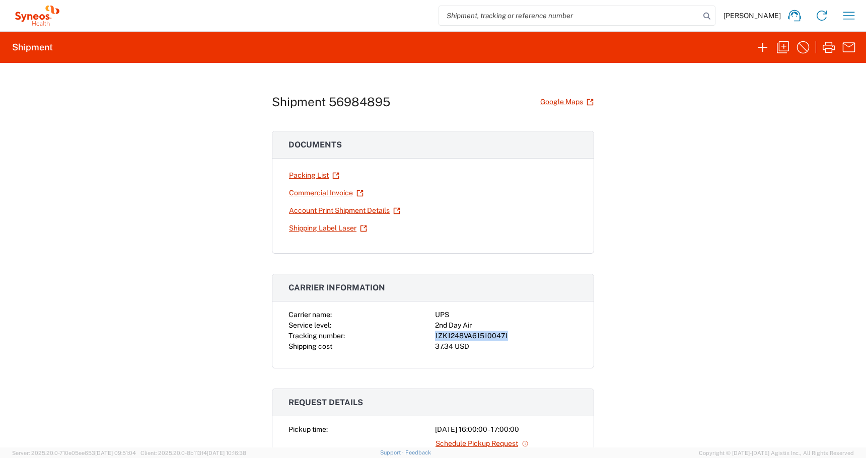
drag, startPoint x: 507, startPoint y: 336, endPoint x: 433, endPoint y: 338, distance: 74.0
click at [433, 338] on div "Carrier name: UPS Service level: 2nd Day Air Tracking number: 1ZK1248VA61510047…" at bounding box center [432, 331] width 289 height 42
copy div "1ZK1248VA615100471"
click at [304, 227] on link "Shipping Label Laser" at bounding box center [327, 228] width 79 height 18
click at [784, 47] on icon "button" at bounding box center [783, 47] width 16 height 16
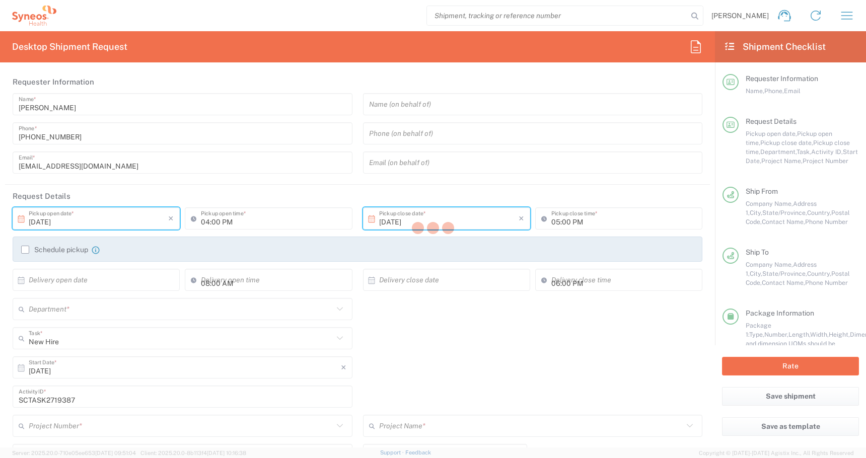
type input "Ohio"
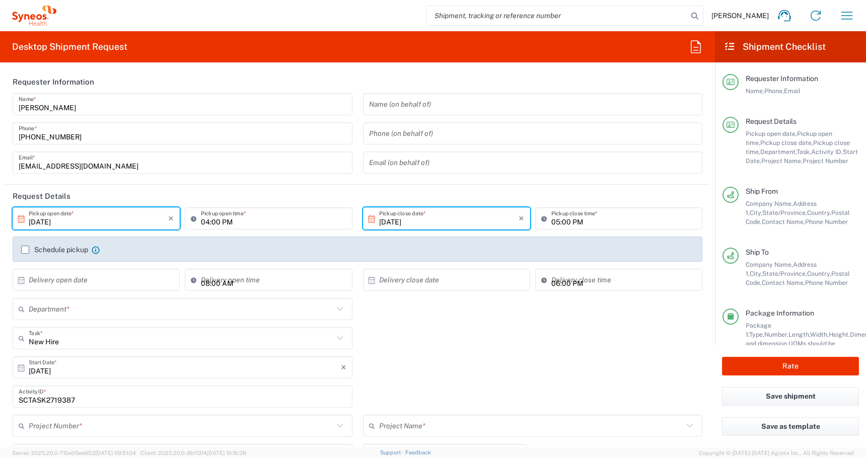
type input "Nebraska"
type input "4510 DEPARTMENTAL EXPENSE"
type input "Medium Box"
type input "4510 DEPARTMENTAL EXPENSE"
type input "4510"
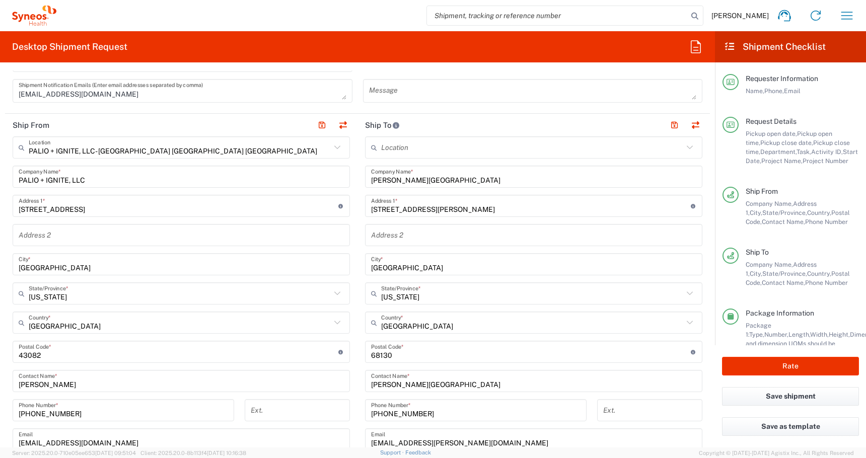
scroll to position [407, 0]
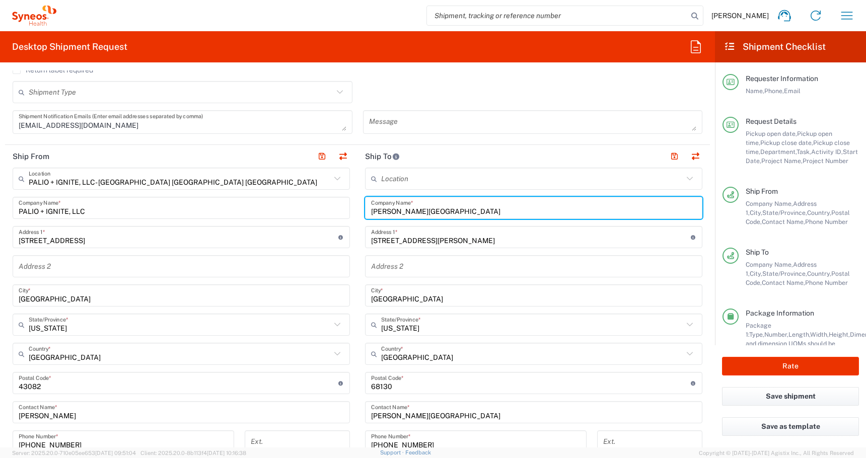
drag, startPoint x: 461, startPoint y: 215, endPoint x: 298, endPoint y: 186, distance: 165.2
click at [303, 186] on div "Ship From PALIO + IGNITE, LLC- Westerville OH US Location PALIO + IGNITE, LLC- …" at bounding box center [357, 369] width 705 height 449
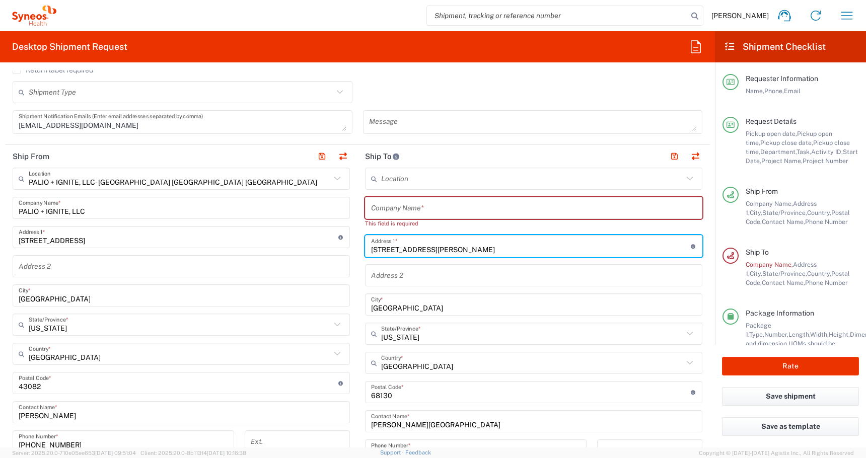
drag, startPoint x: 445, startPoint y: 241, endPoint x: 284, endPoint y: 239, distance: 160.6
click at [293, 239] on div "Ship From PALIO + IGNITE, LLC- Westerville OH US Location PALIO + IGNITE, LLC- …" at bounding box center [357, 374] width 705 height 459
drag, startPoint x: 444, startPoint y: 250, endPoint x: 308, endPoint y: 227, distance: 137.8
click at [309, 226] on div "Ship From PALIO + IGNITE, LLC- Westerville OH US Location PALIO + IGNITE, LLC- …" at bounding box center [357, 374] width 705 height 459
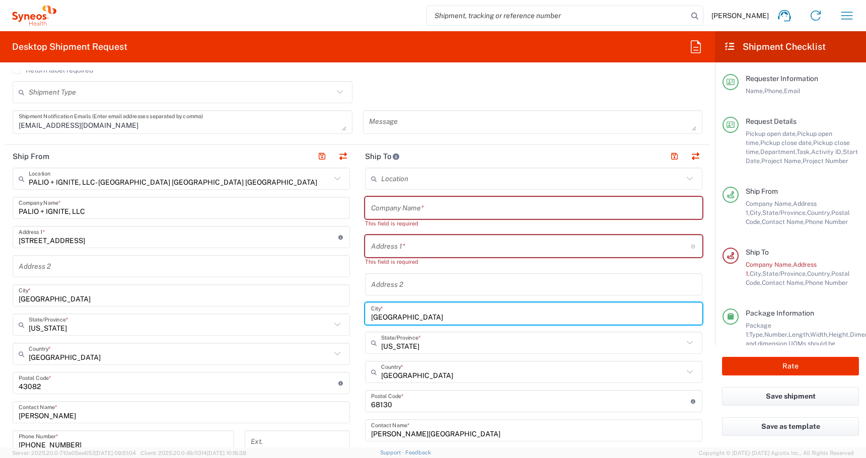
drag, startPoint x: 397, startPoint y: 309, endPoint x: 342, endPoint y: 309, distance: 55.4
click at [364, 309] on main "Location Addison Whitney LLC-Morrisvile NC US Barcelona-Syneos Health BioSector…" at bounding box center [533, 388] width 352 height 441
drag, startPoint x: 406, startPoint y: 318, endPoint x: 282, endPoint y: 316, distance: 123.8
click at [284, 317] on div "Ship From PALIO + IGNITE, LLC- Westerville OH US Location PALIO + IGNITE, LLC- …" at bounding box center [357, 379] width 705 height 468
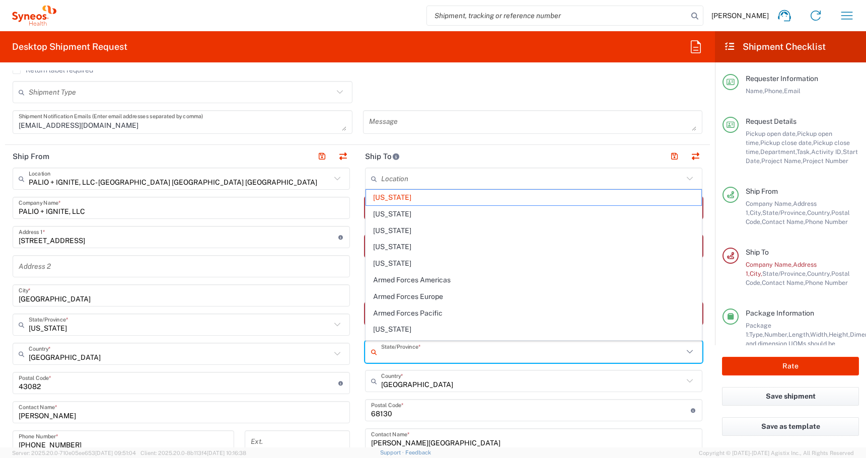
drag, startPoint x: 419, startPoint y: 348, endPoint x: 322, endPoint y: 342, distance: 96.8
click at [322, 342] on div "Ship From PALIO + IGNITE, LLC- Westerville OH US Location PALIO + IGNITE, LLC- …" at bounding box center [357, 383] width 705 height 477
type input "Nebraska"
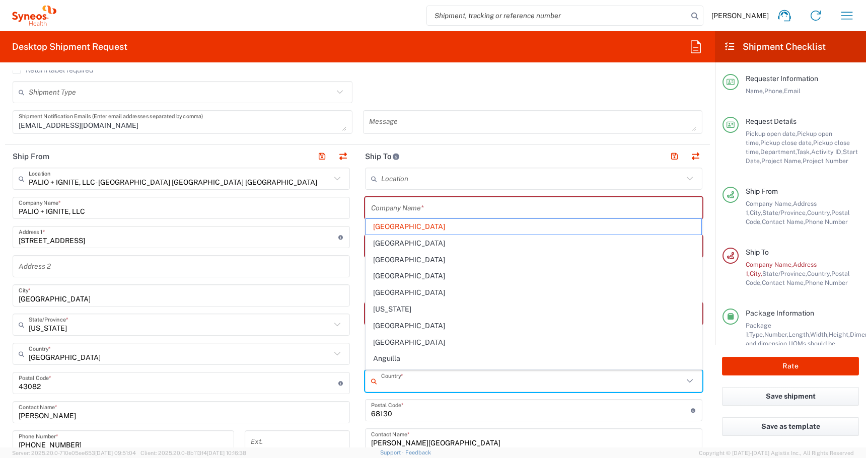
click at [445, 389] on input "text" at bounding box center [532, 381] width 302 height 18
click at [398, 418] on input "undefined" at bounding box center [531, 411] width 320 height 18
type input "United States"
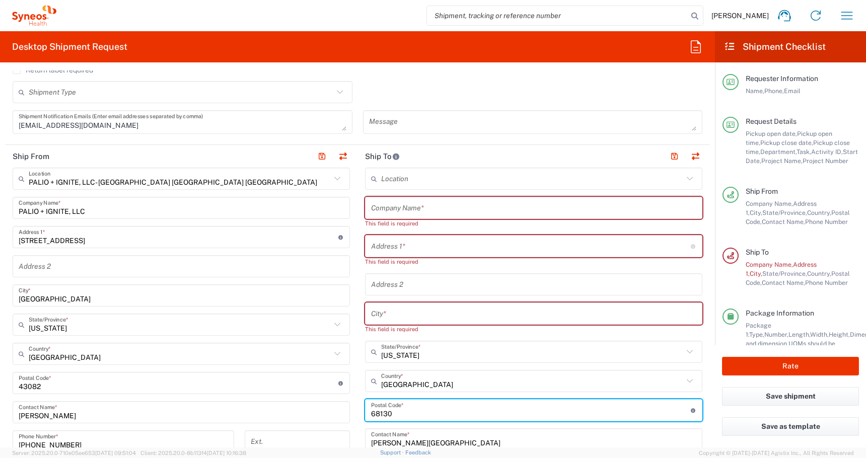
drag, startPoint x: 402, startPoint y: 415, endPoint x: 339, endPoint y: 415, distance: 62.4
click at [340, 415] on div "Ship From PALIO + IGNITE, LLC- Westerville OH US Location PALIO + IGNITE, LLC- …" at bounding box center [357, 383] width 705 height 477
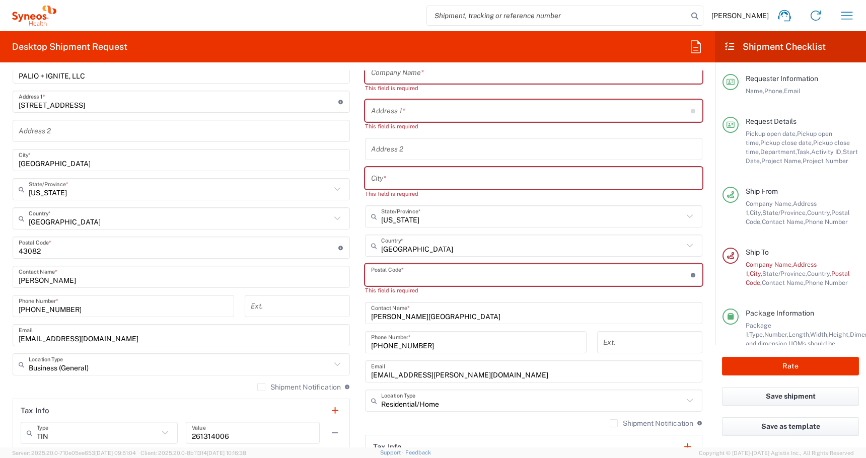
scroll to position [551, 0]
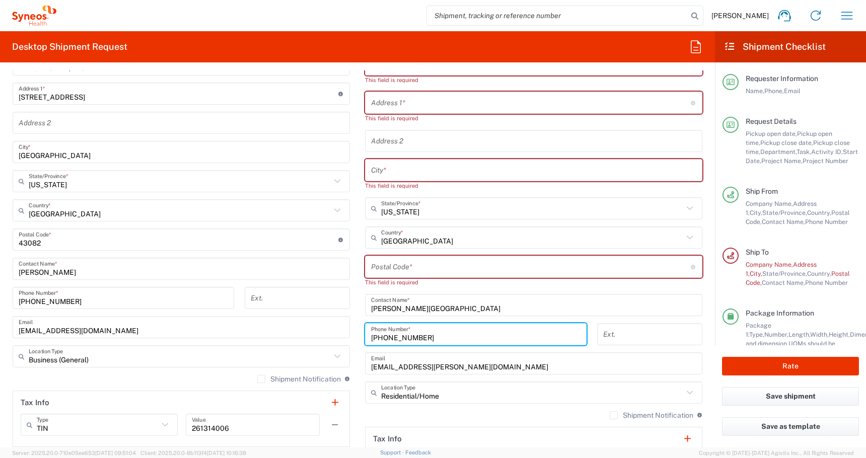
drag, startPoint x: 434, startPoint y: 337, endPoint x: 327, endPoint y: 337, distance: 107.2
click at [327, 337] on div "Ship From PALIO + IGNITE, LLC- Westerville OH US Location PALIO + IGNITE, LLC- …" at bounding box center [357, 245] width 705 height 486
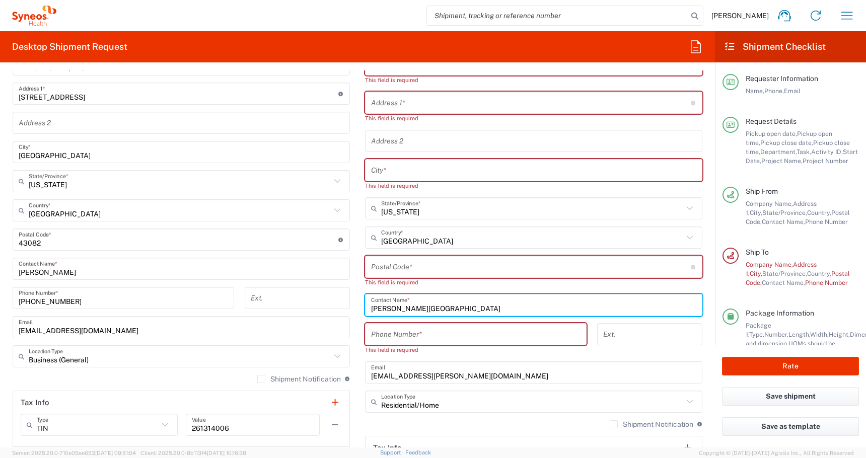
drag, startPoint x: 447, startPoint y: 308, endPoint x: 272, endPoint y: 302, distance: 175.7
click at [278, 303] on div "Ship From PALIO + IGNITE, LLC- Westerville OH US Location PALIO + IGNITE, LLC- …" at bounding box center [357, 249] width 705 height 495
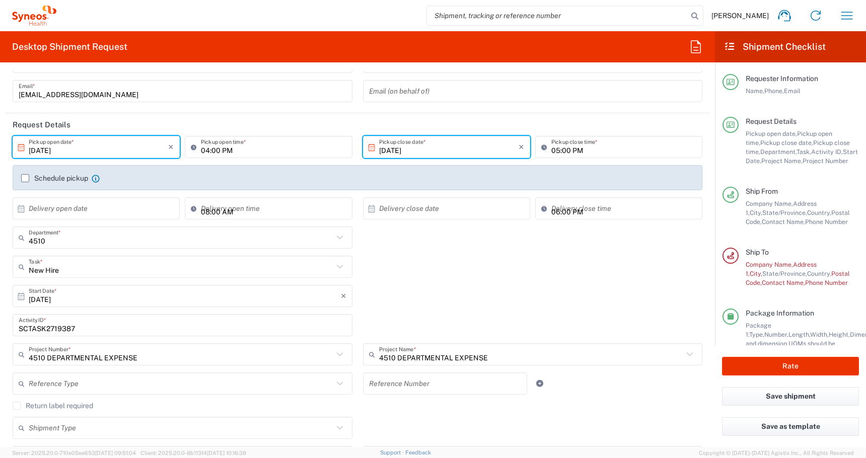
scroll to position [65, 0]
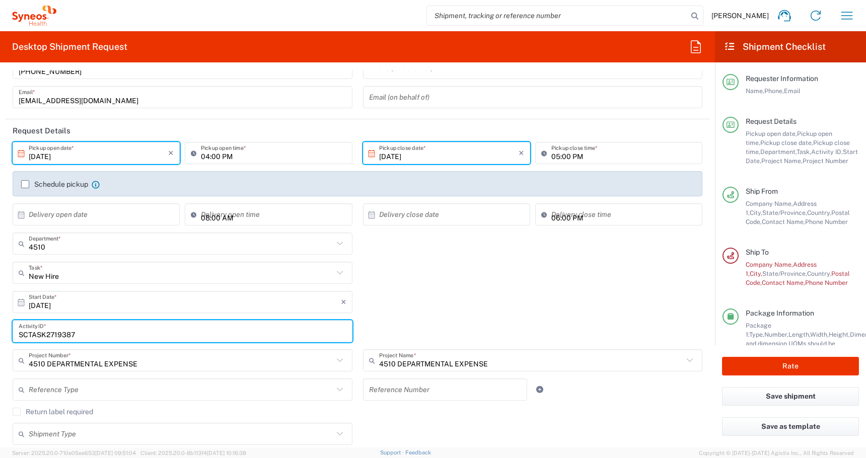
drag, startPoint x: 78, startPoint y: 334, endPoint x: 0, endPoint y: 330, distance: 78.1
click at [0, 332] on html "Atilla Mustafa Home Shipment estimator Shipment tracking Desktop shipment reque…" at bounding box center [433, 229] width 866 height 458
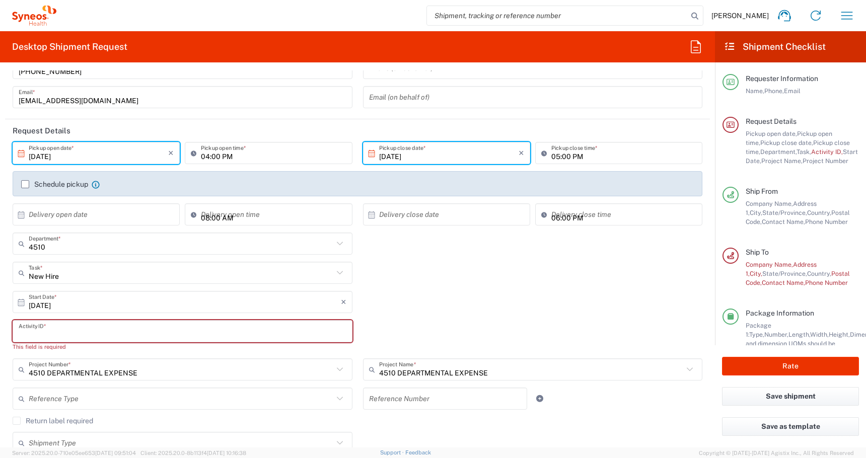
click at [69, 333] on input "text" at bounding box center [183, 332] width 328 height 18
paste input "SCTASK2712237"
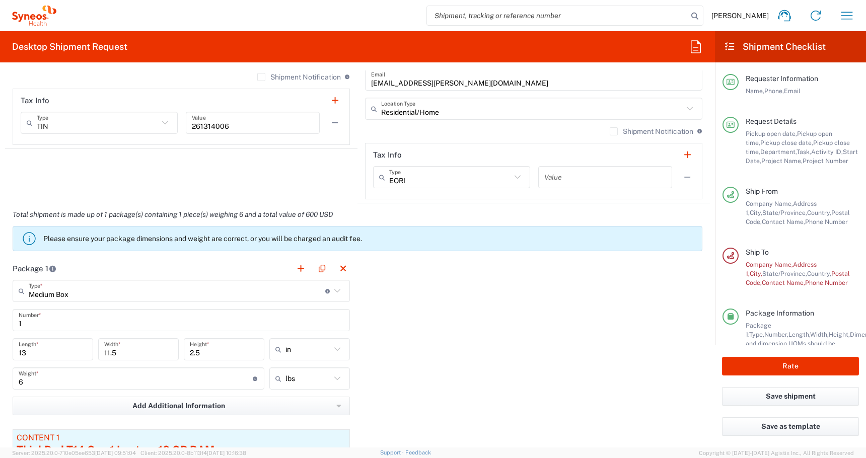
scroll to position [878, 0]
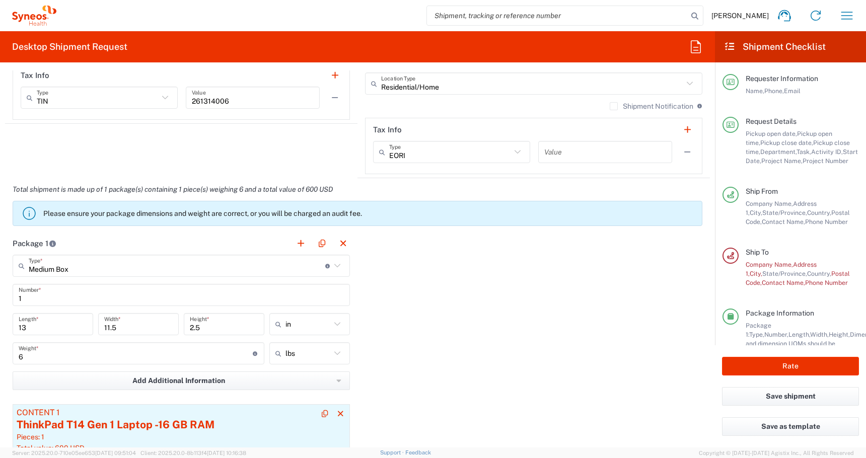
type input "SCTASK2712237"
click at [90, 426] on div "ThinkPad T14 Gen 1 Laptop -16 GB RAM" at bounding box center [181, 424] width 329 height 15
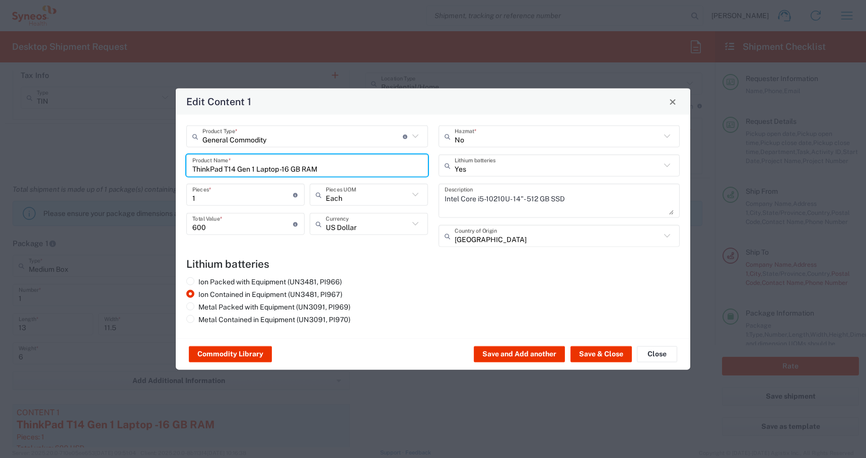
drag, startPoint x: 317, startPoint y: 167, endPoint x: 96, endPoint y: 150, distance: 221.1
click at [106, 151] on div "Edit Content 1 General Commodity Product Type * Document: Paper document genera…" at bounding box center [433, 229] width 866 height 458
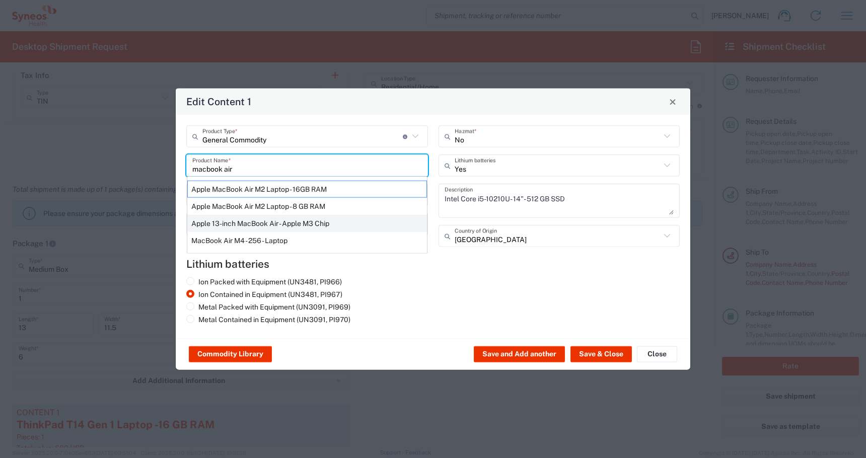
click at [244, 228] on div "Apple 13-inch MacBook Air - Apple M3 Chip" at bounding box center [307, 223] width 240 height 17
type input "Apple 13-inch MacBook Air - Apple M3 Chip"
type textarea "Apple Laptop"
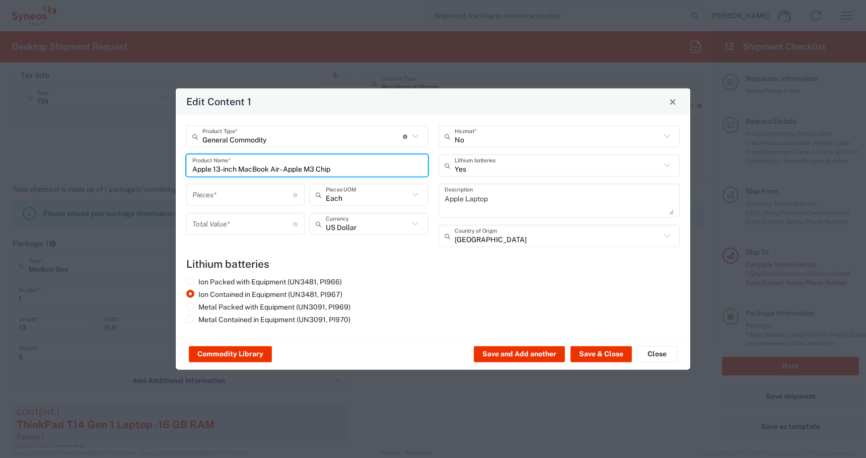
click at [220, 195] on input "number" at bounding box center [242, 195] width 101 height 18
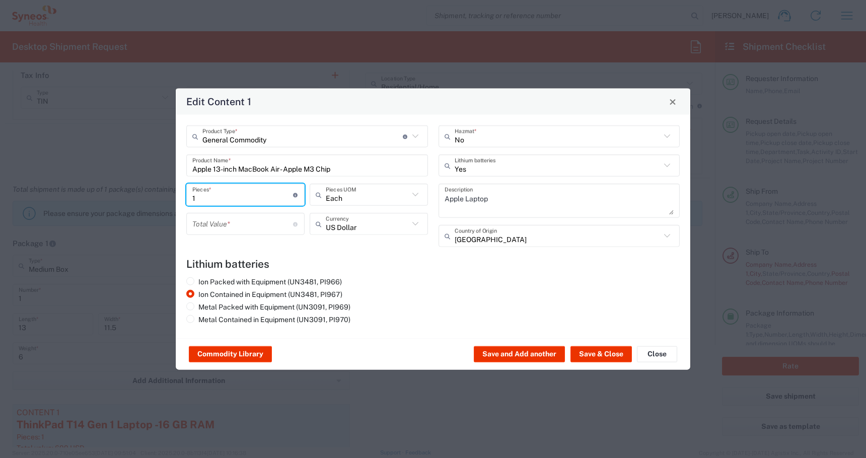
type input "1"
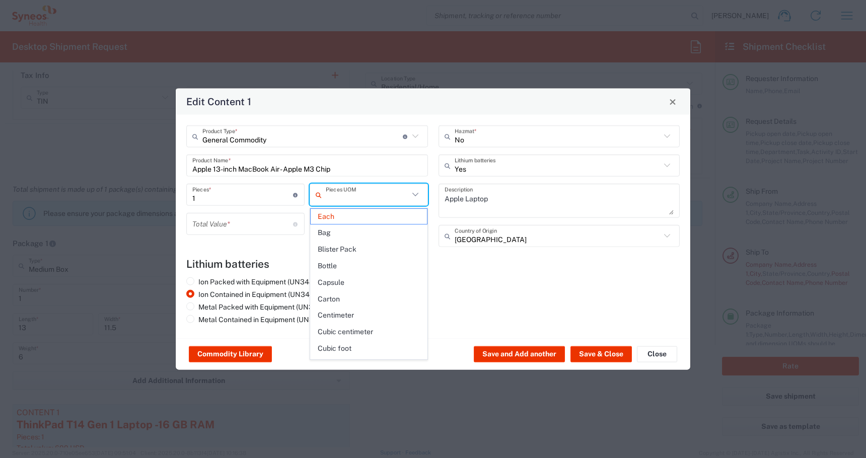
type input "Each"
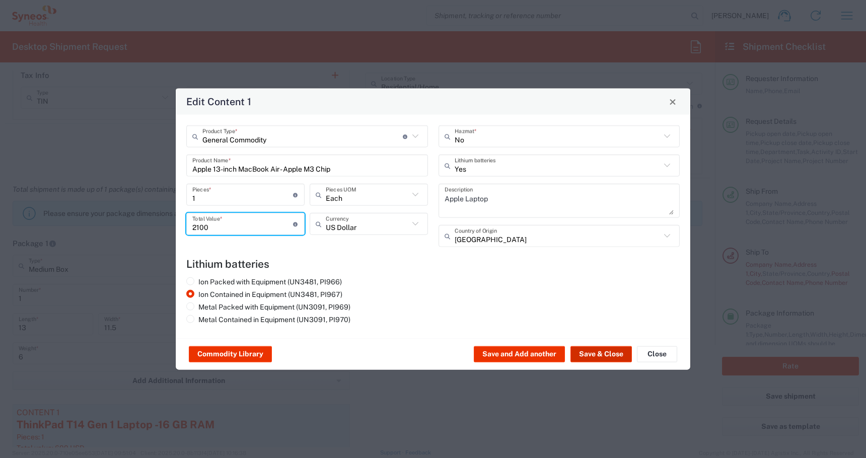
type input "2100"
click at [576, 352] on button "Save & Close" at bounding box center [600, 354] width 61 height 16
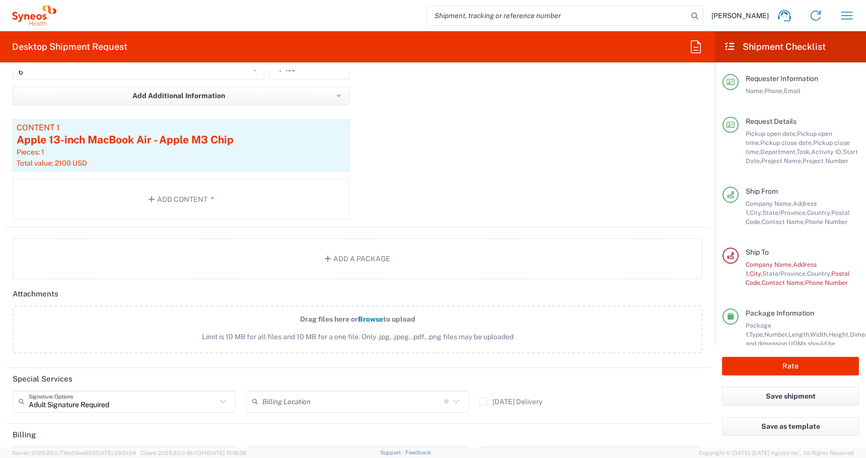
scroll to position [1289, 0]
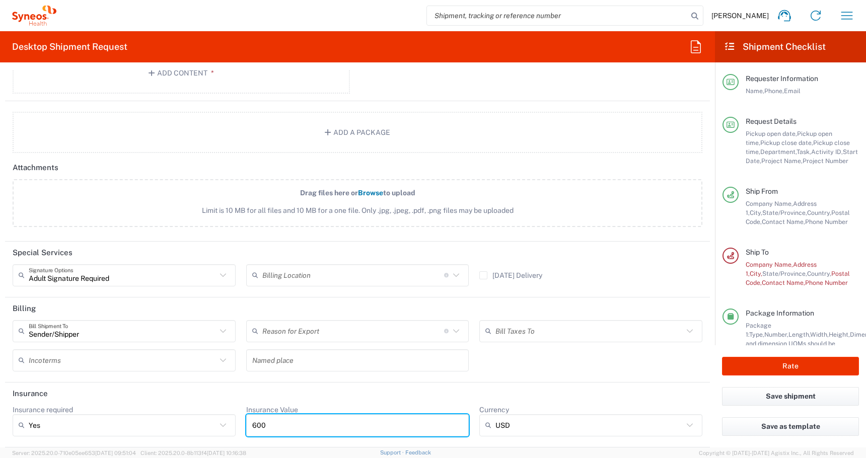
drag, startPoint x: 273, startPoint y: 425, endPoint x: 174, endPoint y: 424, distance: 99.2
click at [182, 425] on div "Insurance required Yes Yes No Insurance Value 600 Currency USD USD ADP AED AFN …" at bounding box center [358, 424] width 700 height 38
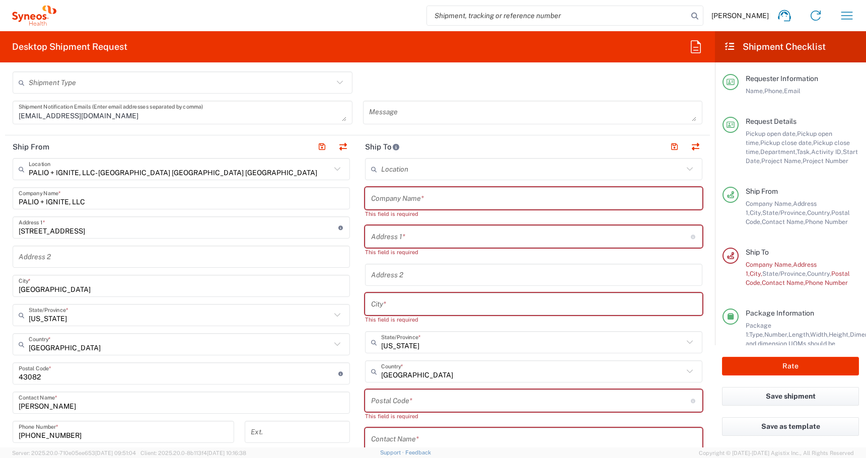
scroll to position [422, 0]
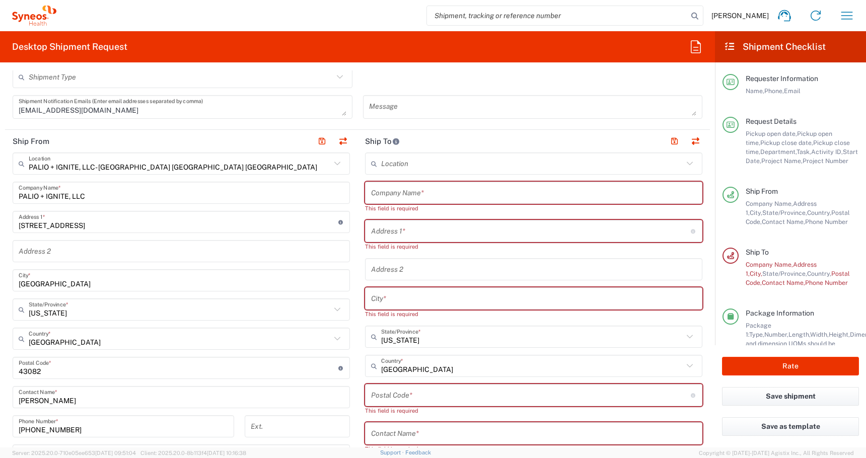
type input "2100"
click at [383, 196] on input "text" at bounding box center [533, 193] width 325 height 18
paste input "Puett, Douglas"
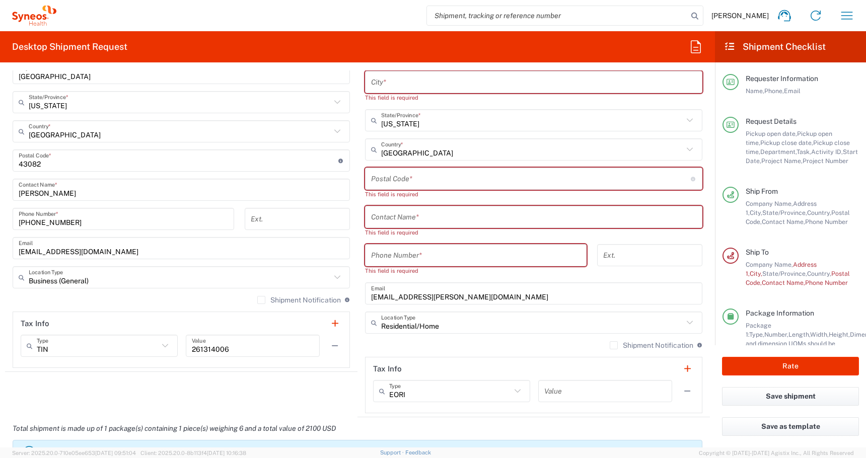
scroll to position [642, 0]
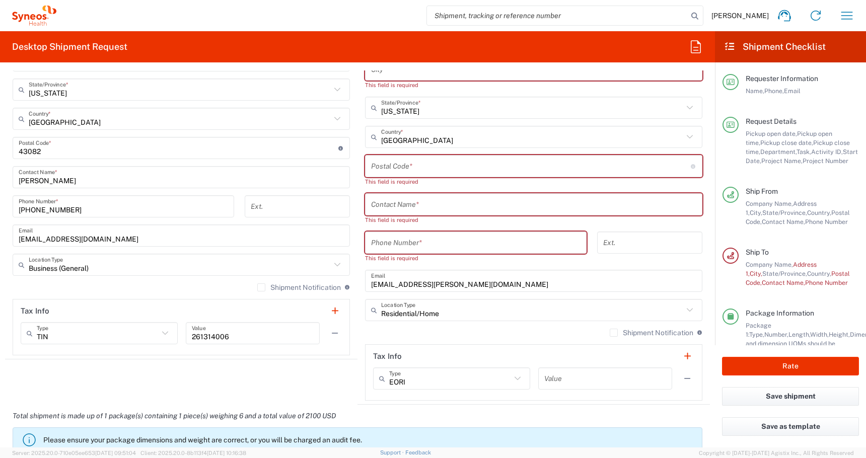
type input "Puett, Douglas"
click at [373, 207] on input "text" at bounding box center [533, 205] width 325 height 18
paste input "Puett, Douglas"
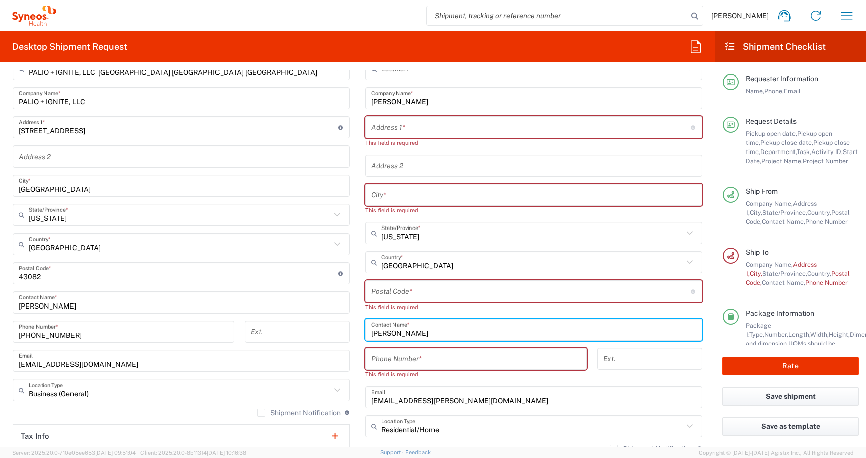
scroll to position [516, 0]
type input "Puett, Douglas"
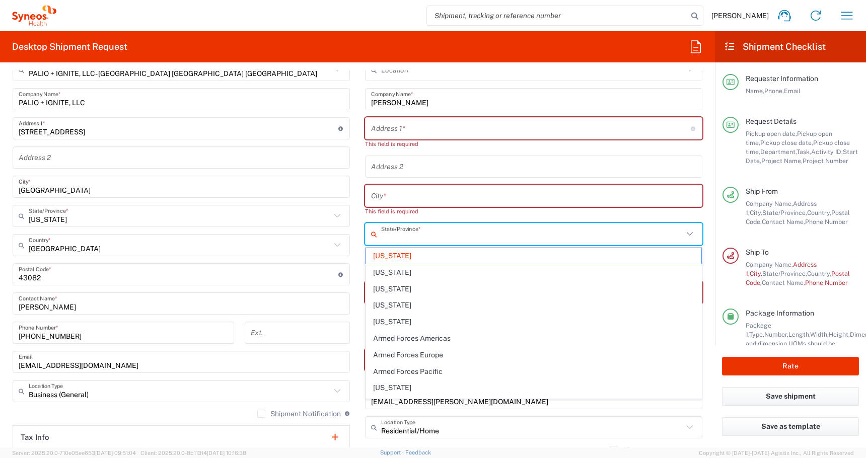
drag, startPoint x: 420, startPoint y: 237, endPoint x: 293, endPoint y: 237, distance: 126.8
click at [308, 237] on div "Ship From PALIO + IGNITE, LLC- Westerville OH US Location PALIO + IGNITE, LLC- …" at bounding box center [357, 279] width 705 height 486
type input "Nebraska"
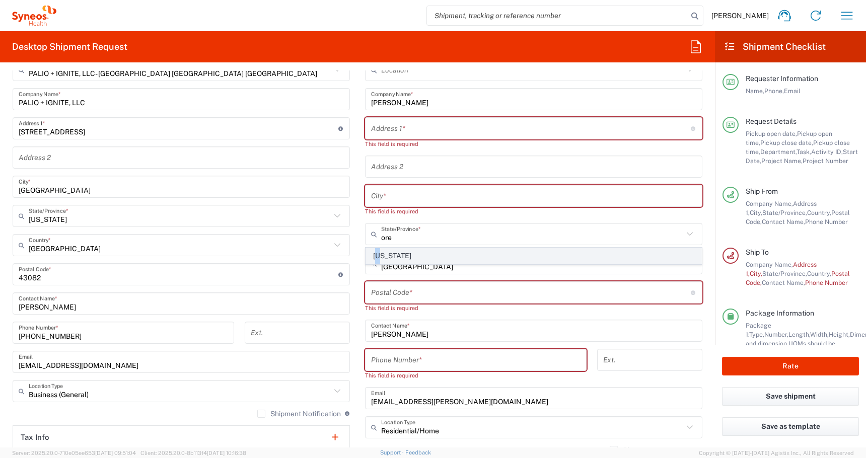
click at [379, 259] on span "Oregon" at bounding box center [533, 256] width 335 height 16
type input "Oregon"
click at [378, 205] on div "City *" at bounding box center [533, 196] width 337 height 22
paste input "Forest Grove"
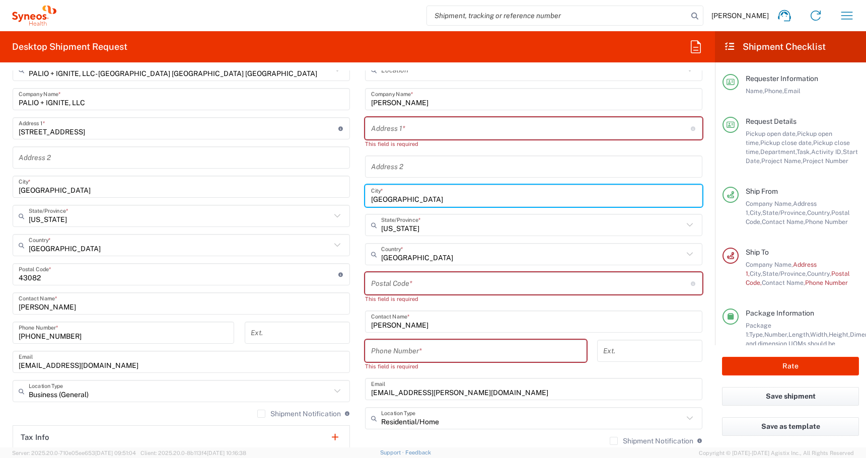
type input "Forest Grove"
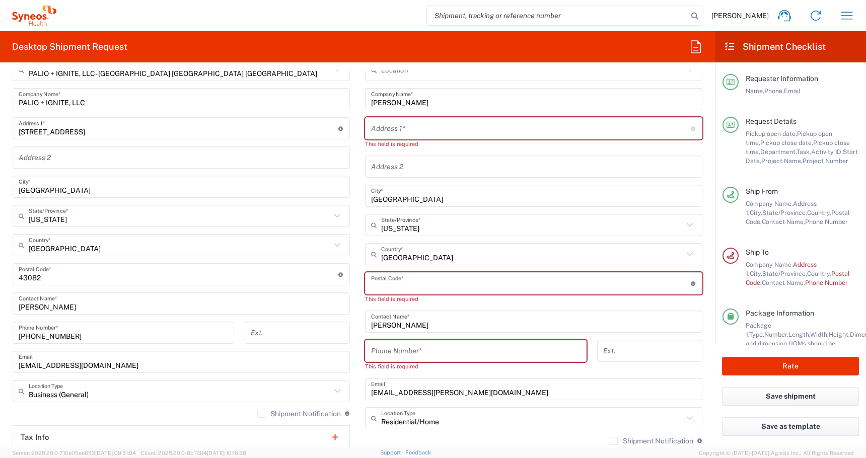
click at [378, 288] on input "undefined" at bounding box center [531, 284] width 320 height 18
paste input "97116"
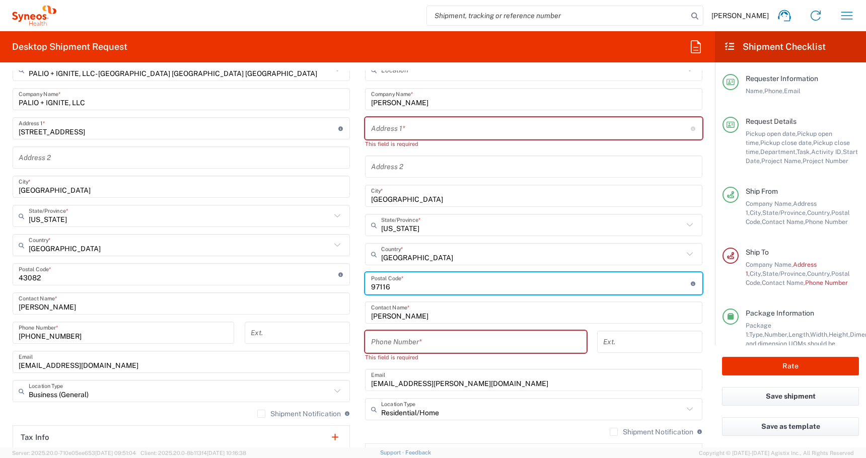
type input "97116"
click at [378, 130] on input "text" at bounding box center [531, 129] width 320 height 18
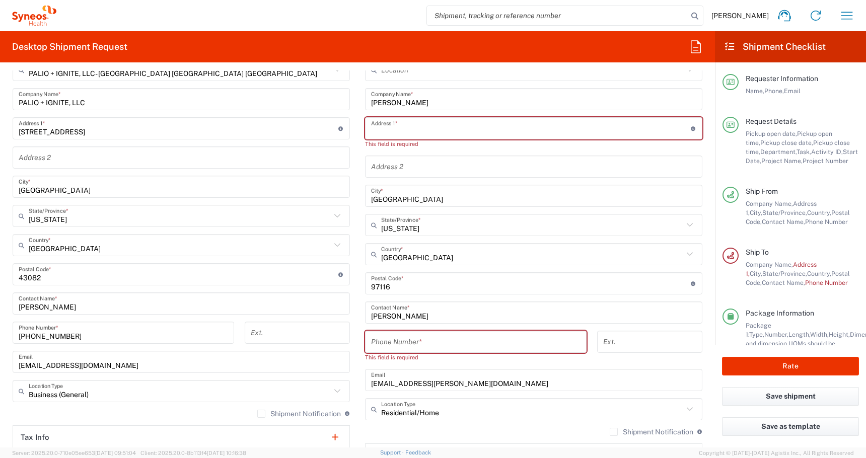
paste input "2314 19th Ave"
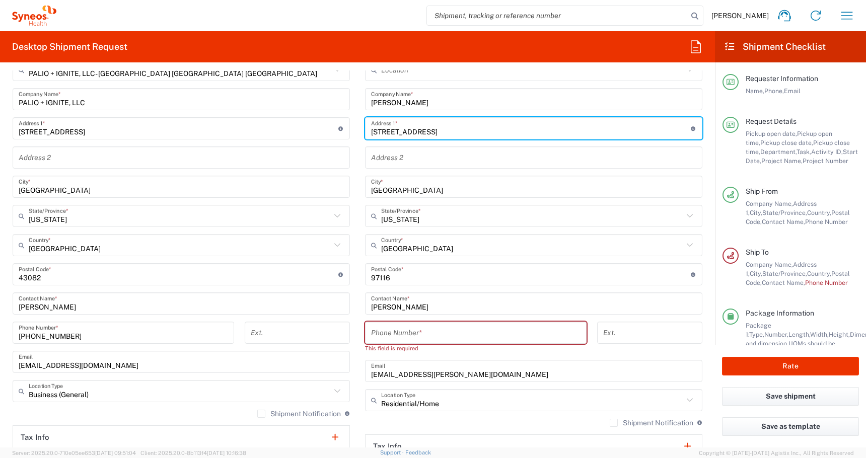
type input "2314 19th Ave"
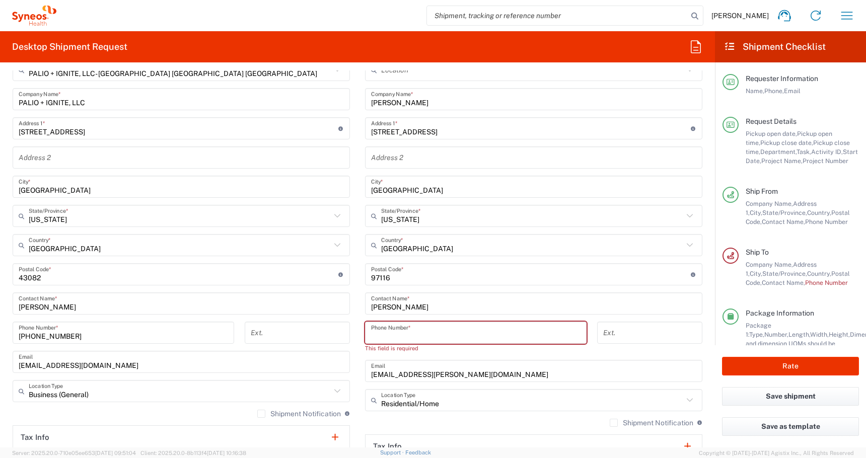
click at [376, 336] on input "tel" at bounding box center [475, 333] width 209 height 18
click at [386, 335] on input "tel" at bounding box center [475, 333] width 209 height 18
paste input "+ 6075928029"
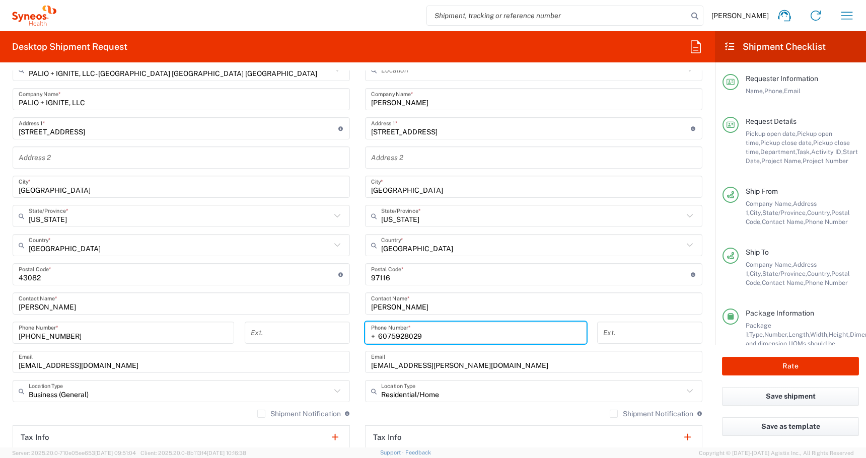
drag, startPoint x: 379, startPoint y: 335, endPoint x: 341, endPoint y: 335, distance: 38.8
click at [355, 335] on div "Ship From PALIO + IGNITE, LLC- Westerville OH US Location PALIO + IGNITE, LLC- …" at bounding box center [357, 260] width 705 height 449
type input "6075928029"
drag, startPoint x: 451, startPoint y: 366, endPoint x: 240, endPoint y: 364, distance: 211.4
click at [255, 365] on div "Ship From PALIO + IGNITE, LLC- Westerville OH US Location PALIO + IGNITE, LLC- …" at bounding box center [357, 260] width 705 height 449
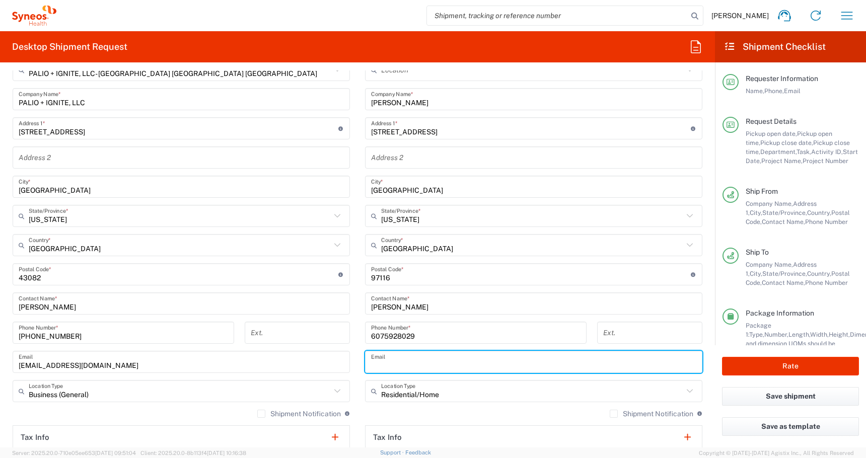
click at [375, 363] on input "text" at bounding box center [533, 362] width 325 height 18
paste input "douglaspuett@gmail.com"
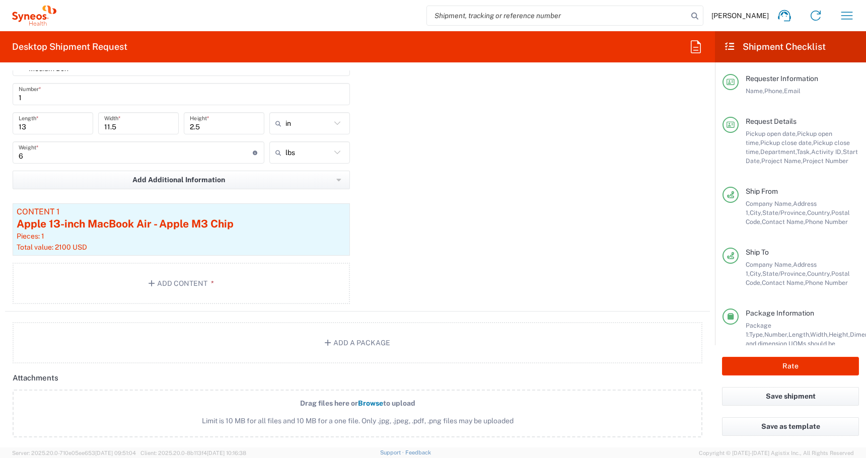
scroll to position [1071, 0]
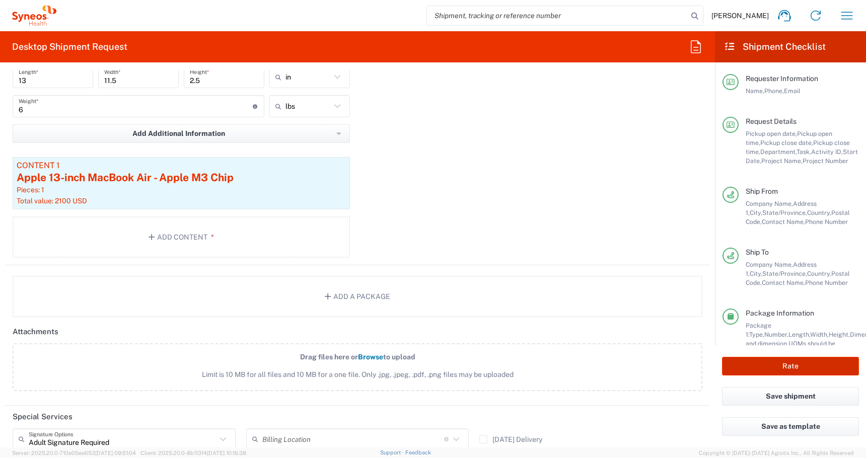
type input "douglaspuett@gmail.com"
click at [750, 369] on button "Rate" at bounding box center [790, 366] width 137 height 19
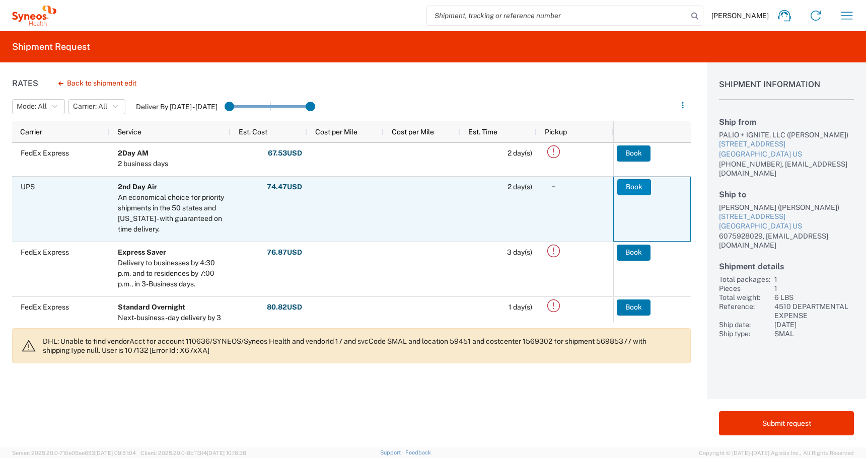
click at [635, 190] on button "Book" at bounding box center [634, 187] width 34 height 16
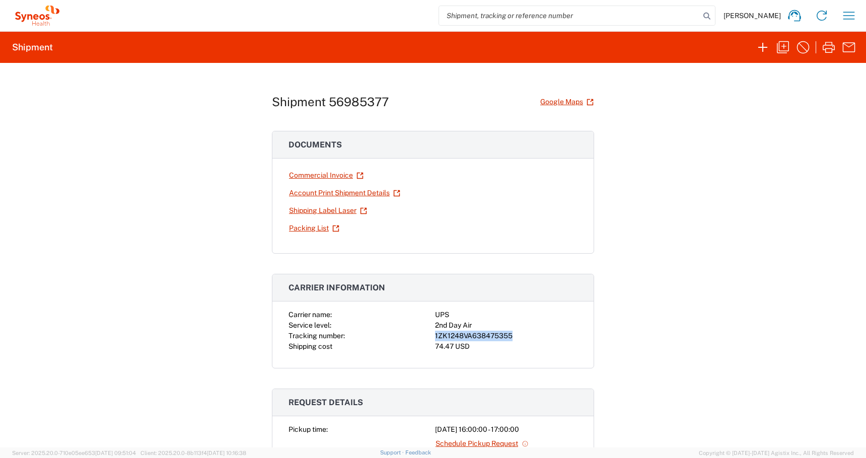
drag, startPoint x: 512, startPoint y: 337, endPoint x: 415, endPoint y: 333, distance: 96.7
click at [415, 333] on div "Carrier name: UPS Service level: 2nd Day Air Tracking number: 1ZK1248VA63847535…" at bounding box center [432, 331] width 289 height 42
copy div "1ZK1248VA638475355"
click at [783, 53] on icon "button" at bounding box center [783, 47] width 12 height 12
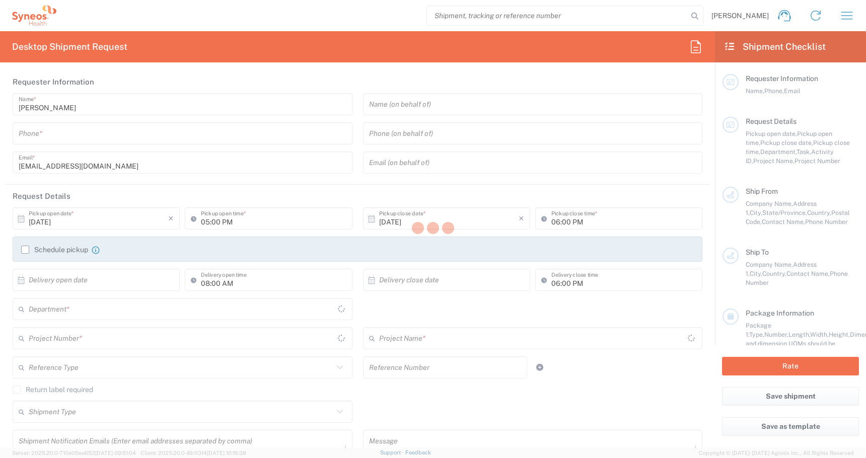
type input "+1 919-379-0262"
type input "04:00 PM"
type input "05:00 PM"
type textarea "atilla.mustafa@syneoshealth.com"
type input "PALIO + IGNITE, LLC- Westerville OH US"
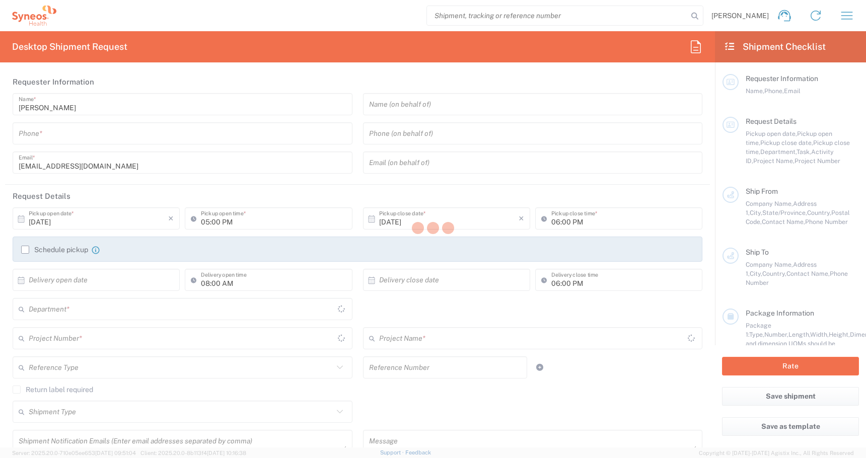
type input "PALIO + IGNITE, LLC"
type input "500 Olde Worthington Road"
type input "Westerville"
type input "43082"
type input "Atilla Mustafa"
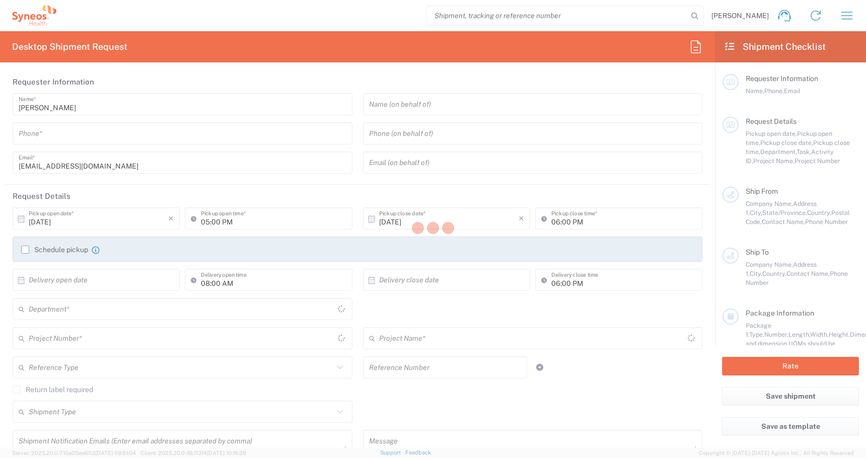
type input "+1 919-379-0262"
type input "atilla.mustafa@syneoshealth.com"
type input "Puett, Douglas"
type input "2314 19th Ave"
type input "Forest Grove"
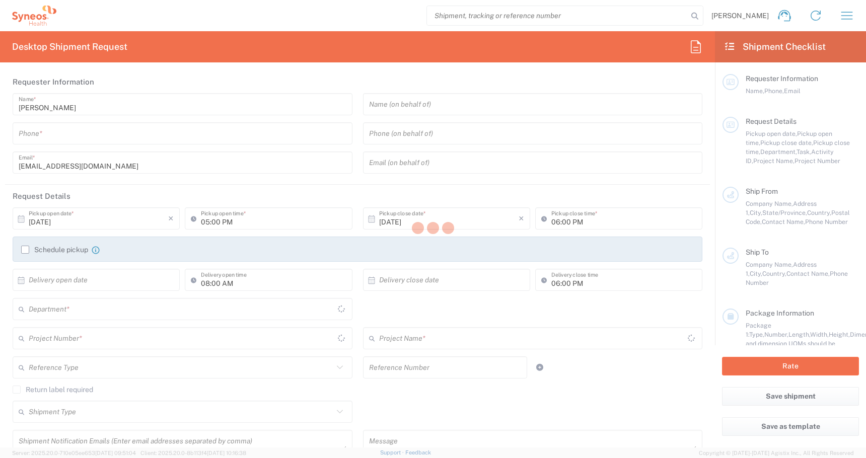
type input "United States"
type input "97116"
type input "Puett, Douglas"
type input "6075928029"
type input "douglaspuett@gmail.com"
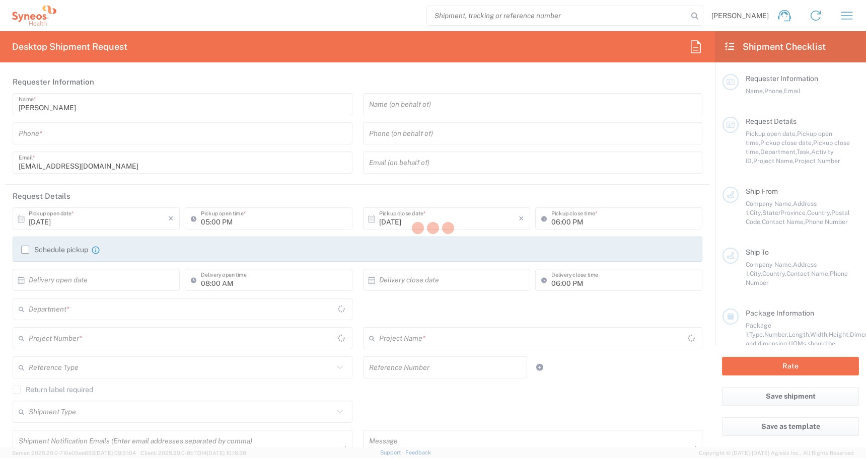
type input "Residential/Home"
type input "Adult Signature Required"
type input "Sender/Shipper"
type input "Yes"
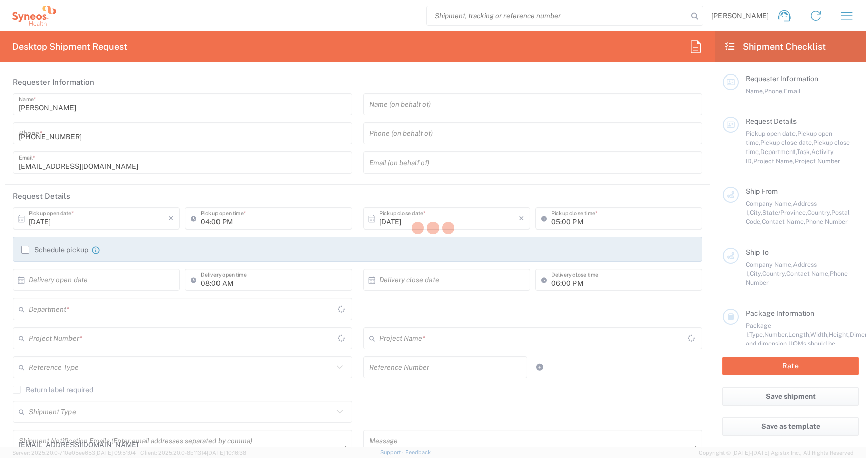
type input "Ohio"
type input "United States"
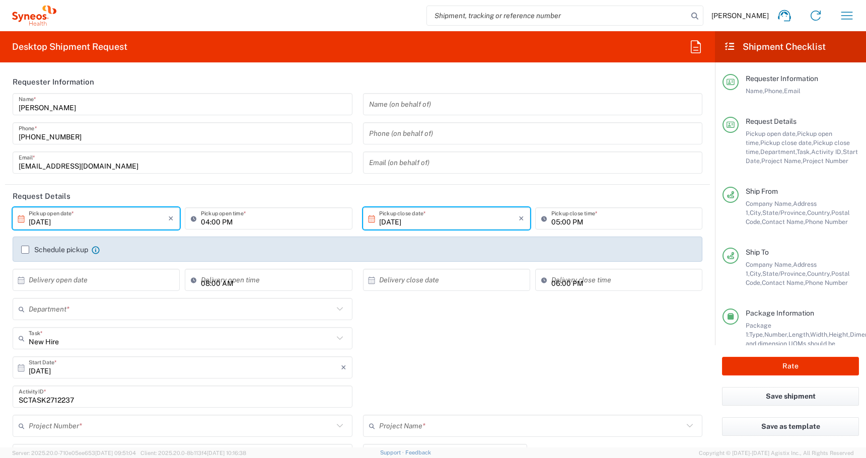
type input "Business (General)"
type input "Oregon"
type input "Medium Box"
type input "4510 DEPARTMENTAL EXPENSE"
type input "4510"
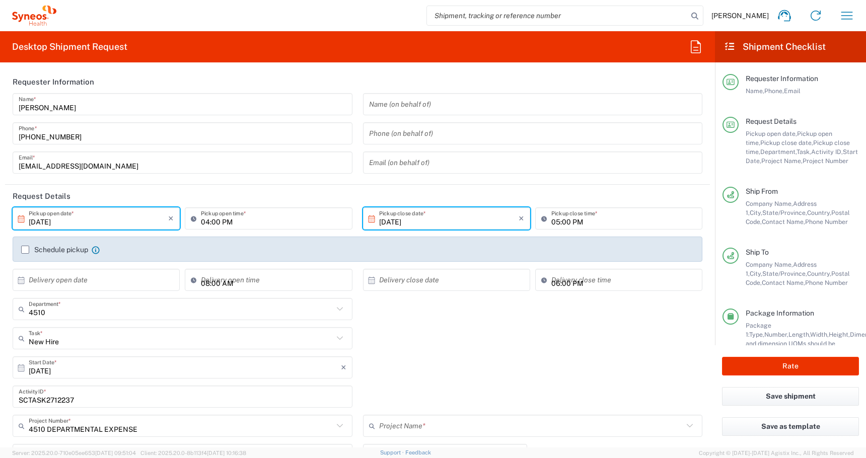
type input "4510 DEPARTMENTAL EXPENSE"
click at [841, 15] on icon "button" at bounding box center [846, 16] width 16 height 16
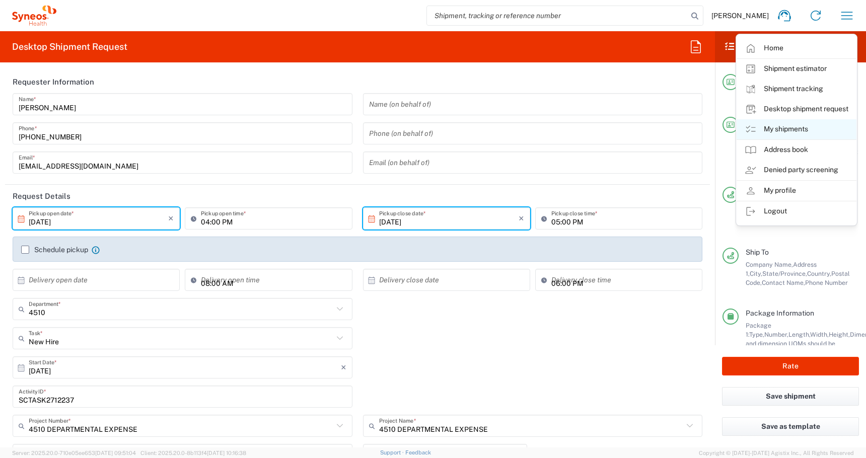
click at [775, 132] on link "My shipments" at bounding box center [796, 129] width 120 height 20
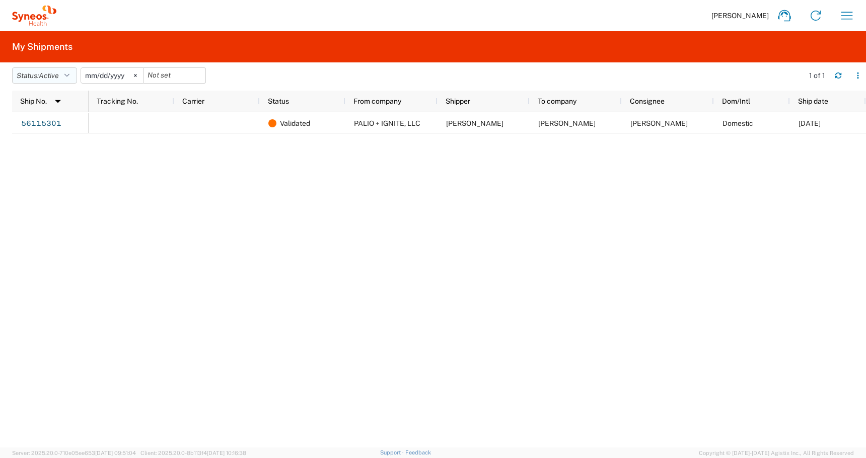
click at [69, 75] on icon "button" at bounding box center [66, 75] width 5 height 7
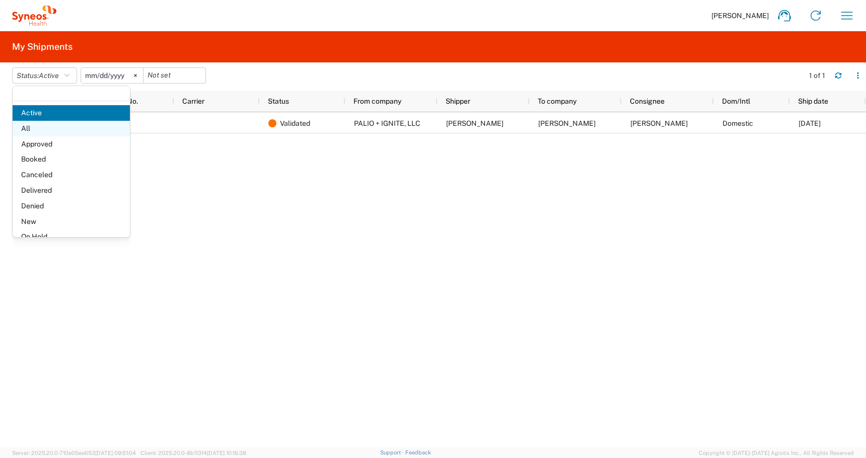
click at [49, 125] on span "All" at bounding box center [71, 129] width 117 height 16
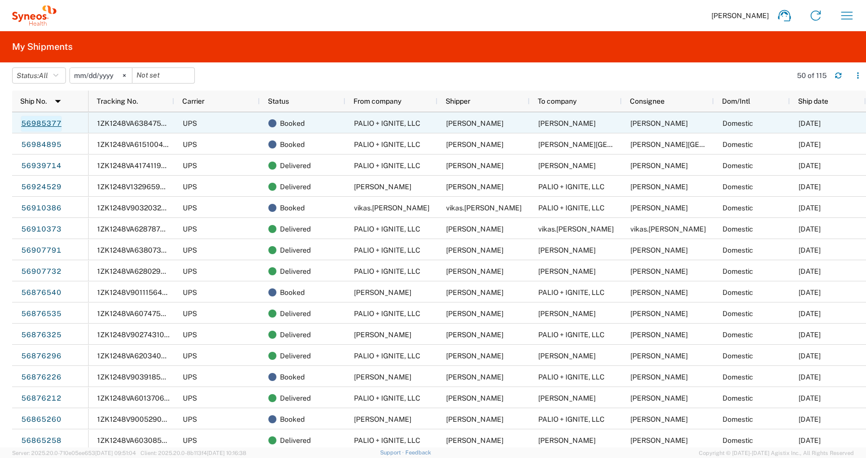
click at [51, 124] on link "56985377" at bounding box center [41, 124] width 41 height 16
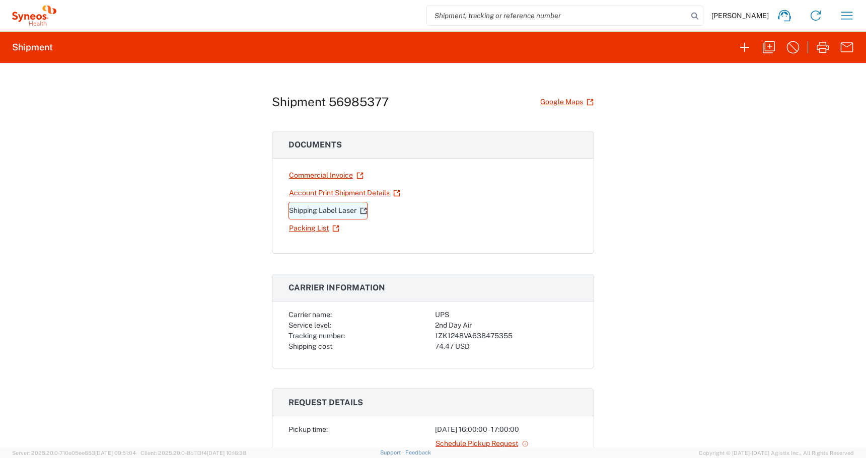
click at [319, 211] on link "Shipping Label Laser" at bounding box center [327, 211] width 79 height 18
